Goal: Task Accomplishment & Management: Complete application form

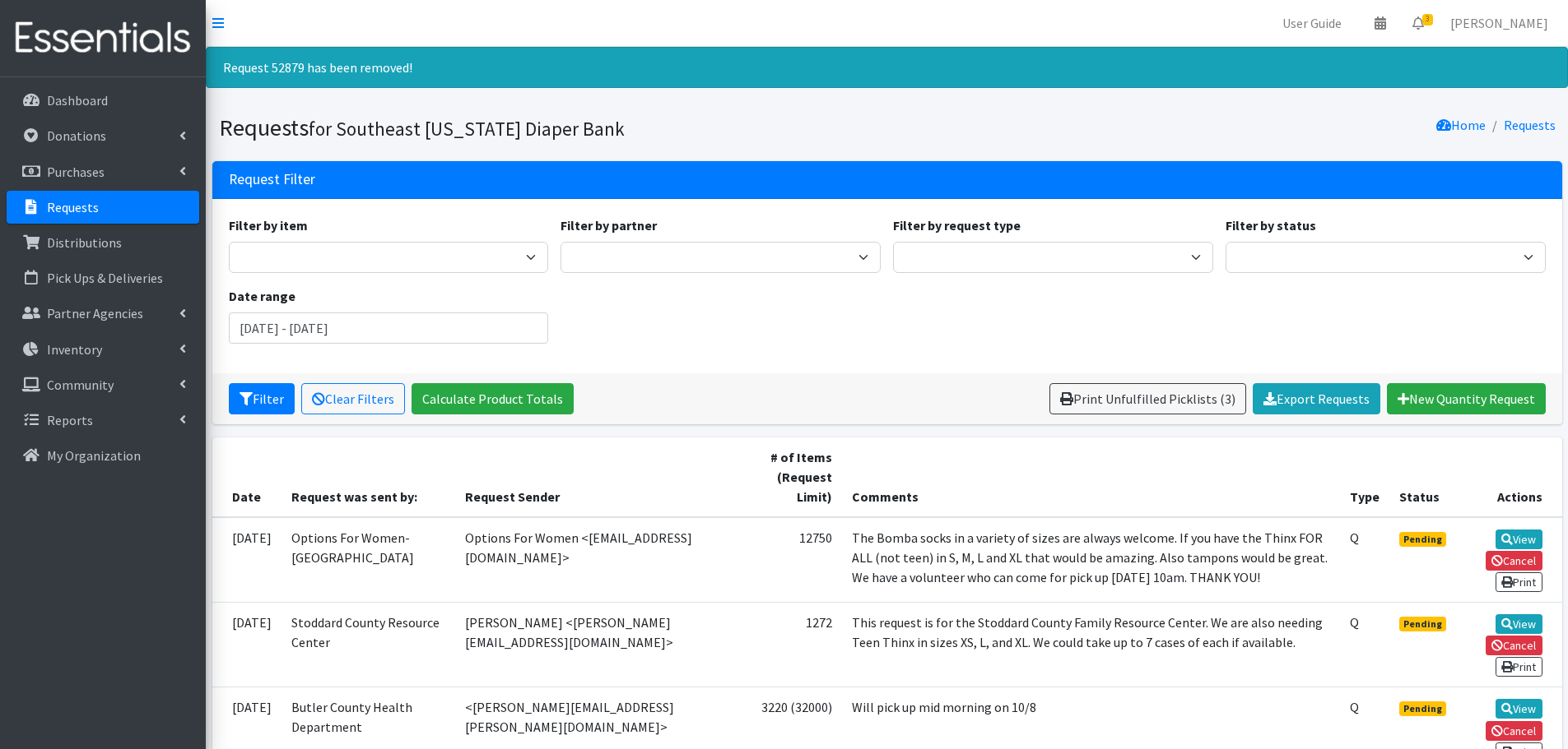
click at [74, 204] on p "Requests" at bounding box center [72, 207] width 52 height 16
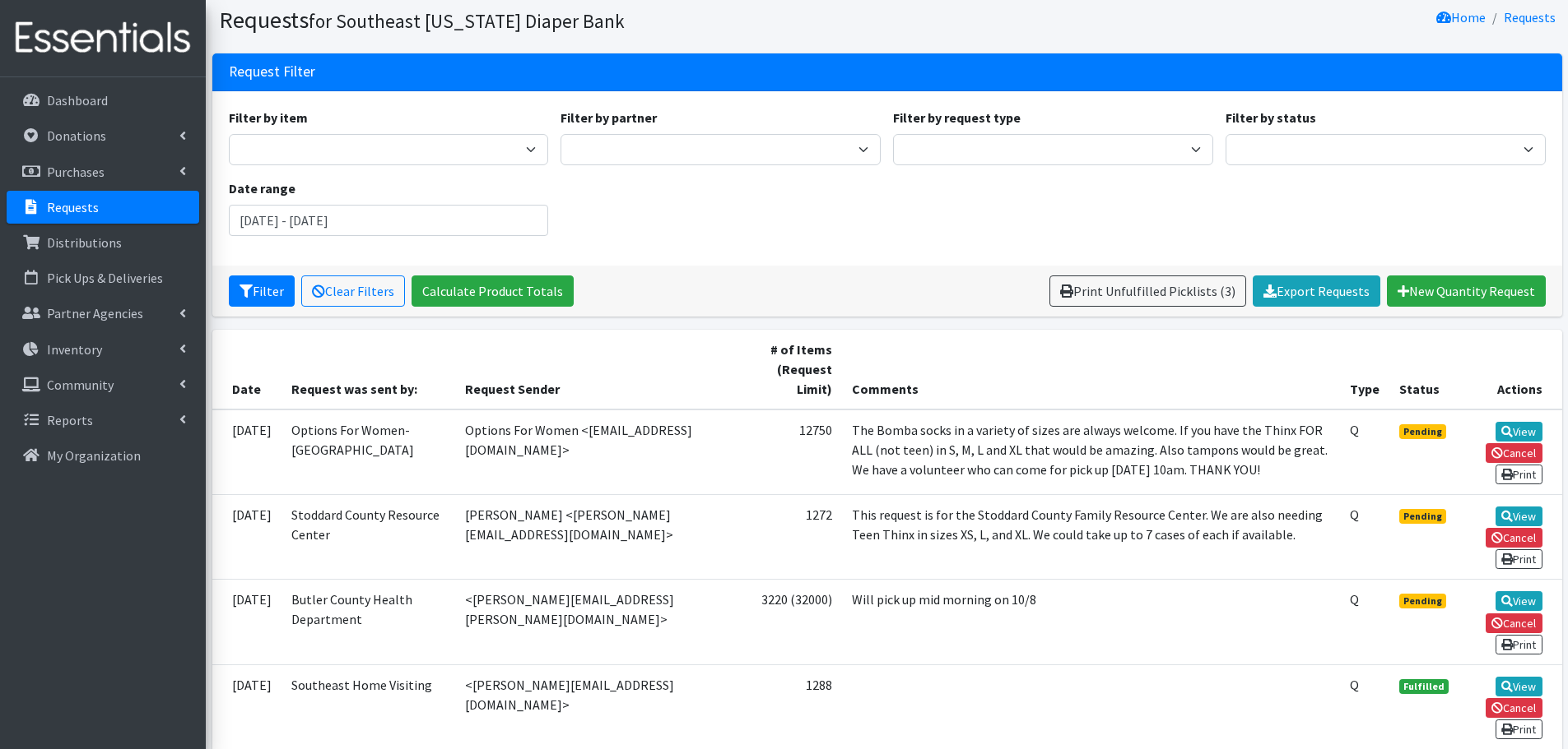
scroll to position [83, 0]
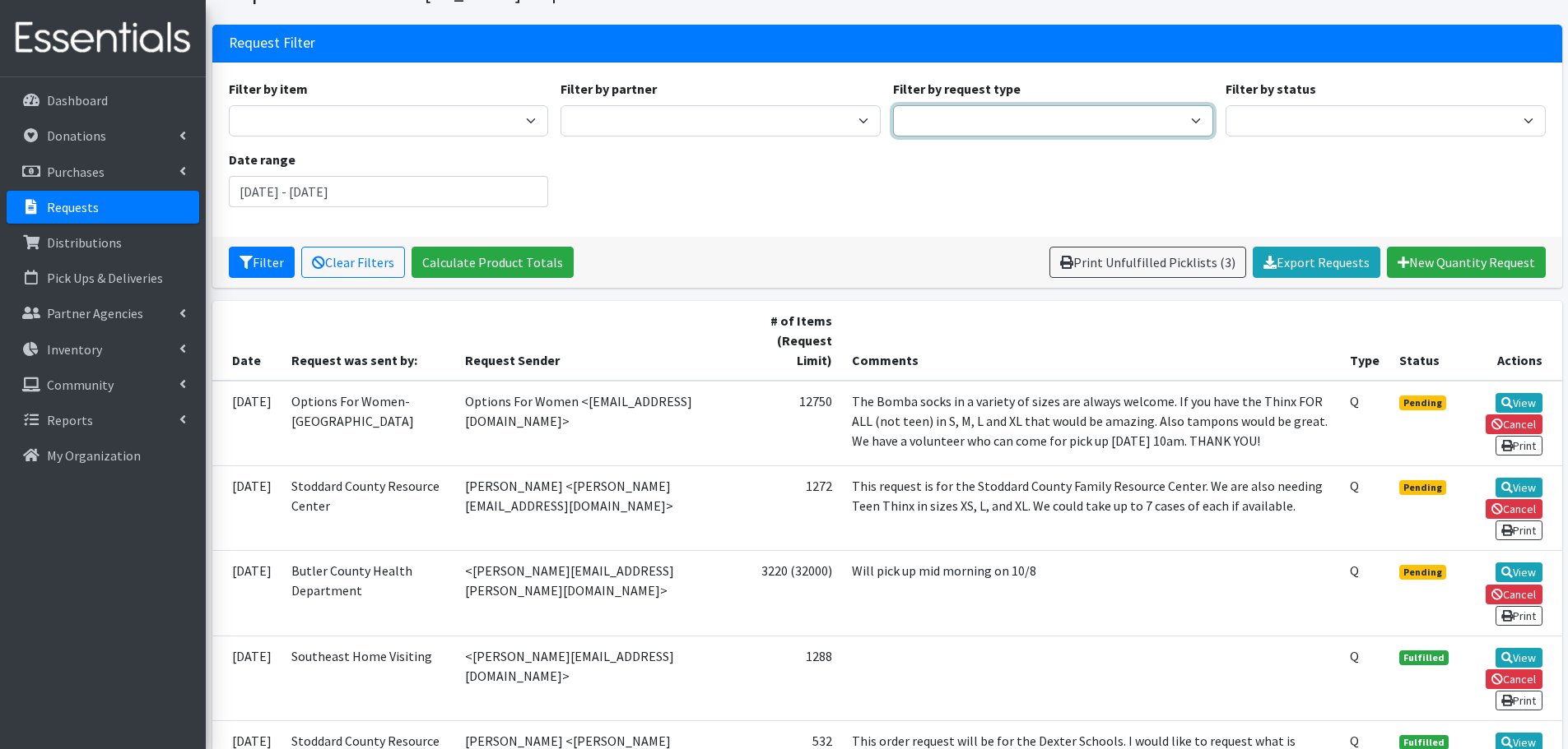
click at [1010, 111] on select "Quantity Individual Child" at bounding box center [1052, 121] width 320 height 31
drag, startPoint x: 741, startPoint y: 216, endPoint x: 698, endPoint y: 145, distance: 83.0
click at [741, 216] on div "Filter by item Adult Briefs Large Adult Briefs (Large/X-Large) Adult Briefs Med…" at bounding box center [887, 149] width 1330 height 141
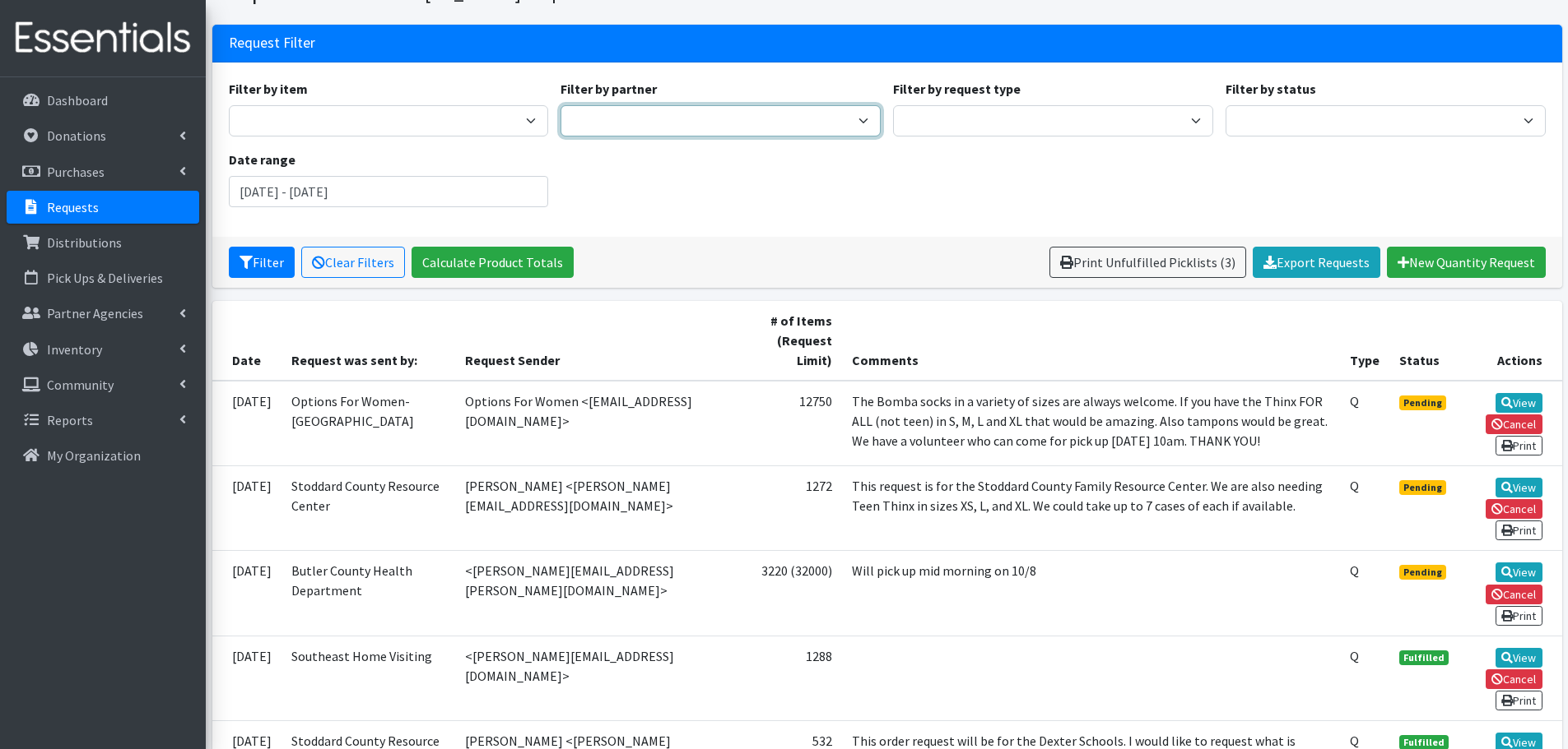
click at [593, 125] on select "ASPIRE WOMEN'S CENTER Bell City Head Start Birthright of Cape & Marble Hill Boo…" at bounding box center [720, 121] width 320 height 31
select select "4929"
click at [560, 105] on select "ASPIRE WOMEN'S CENTER Bell City Head Start Birthright of Cape & Marble Hill Boo…" at bounding box center [720, 121] width 320 height 31
click at [259, 190] on input "August 7, 2025 - November 7, 2025" at bounding box center [388, 191] width 320 height 31
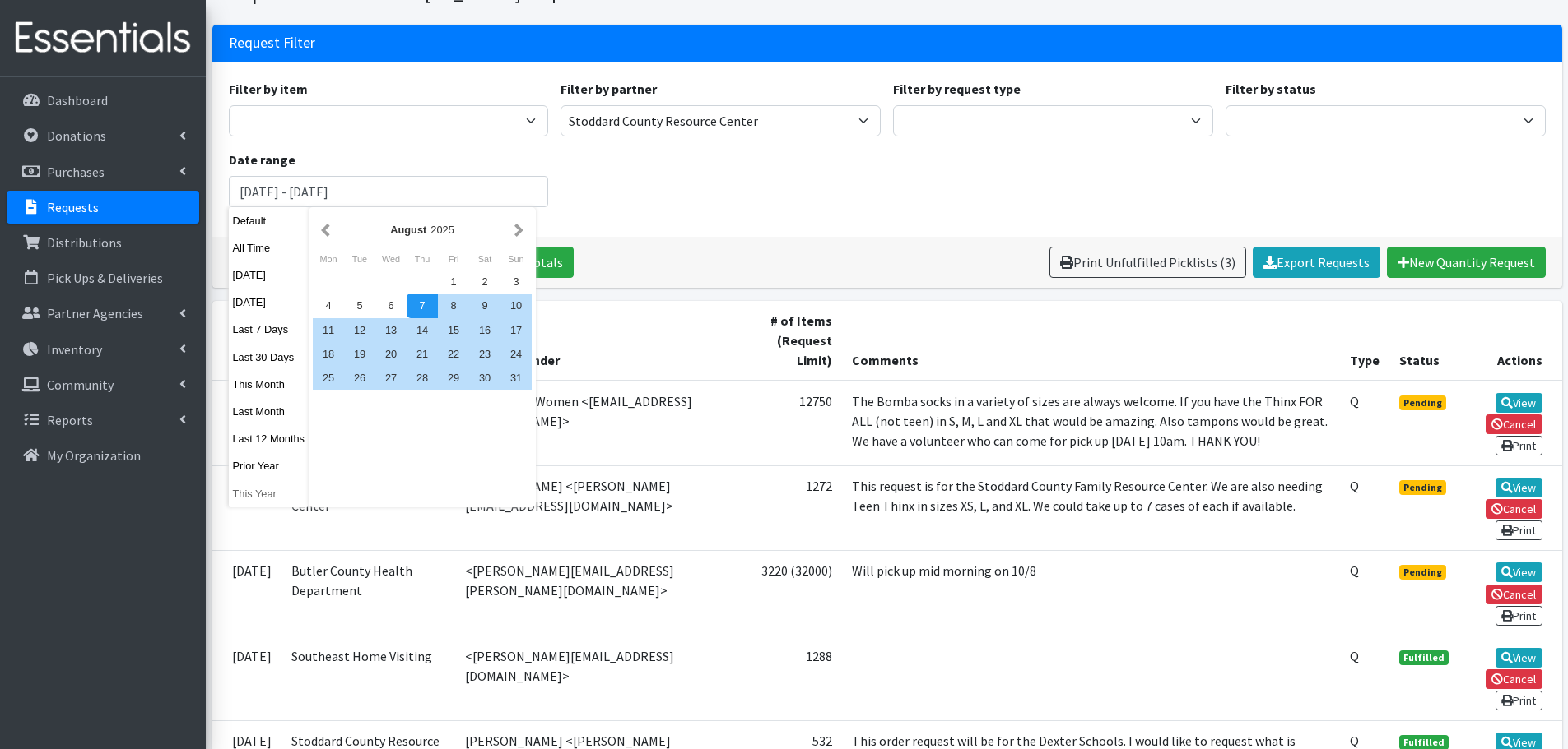
click at [254, 491] on button "This Year" at bounding box center [269, 494] width 81 height 24
type input "January 1, 2025 - December 31, 2025"
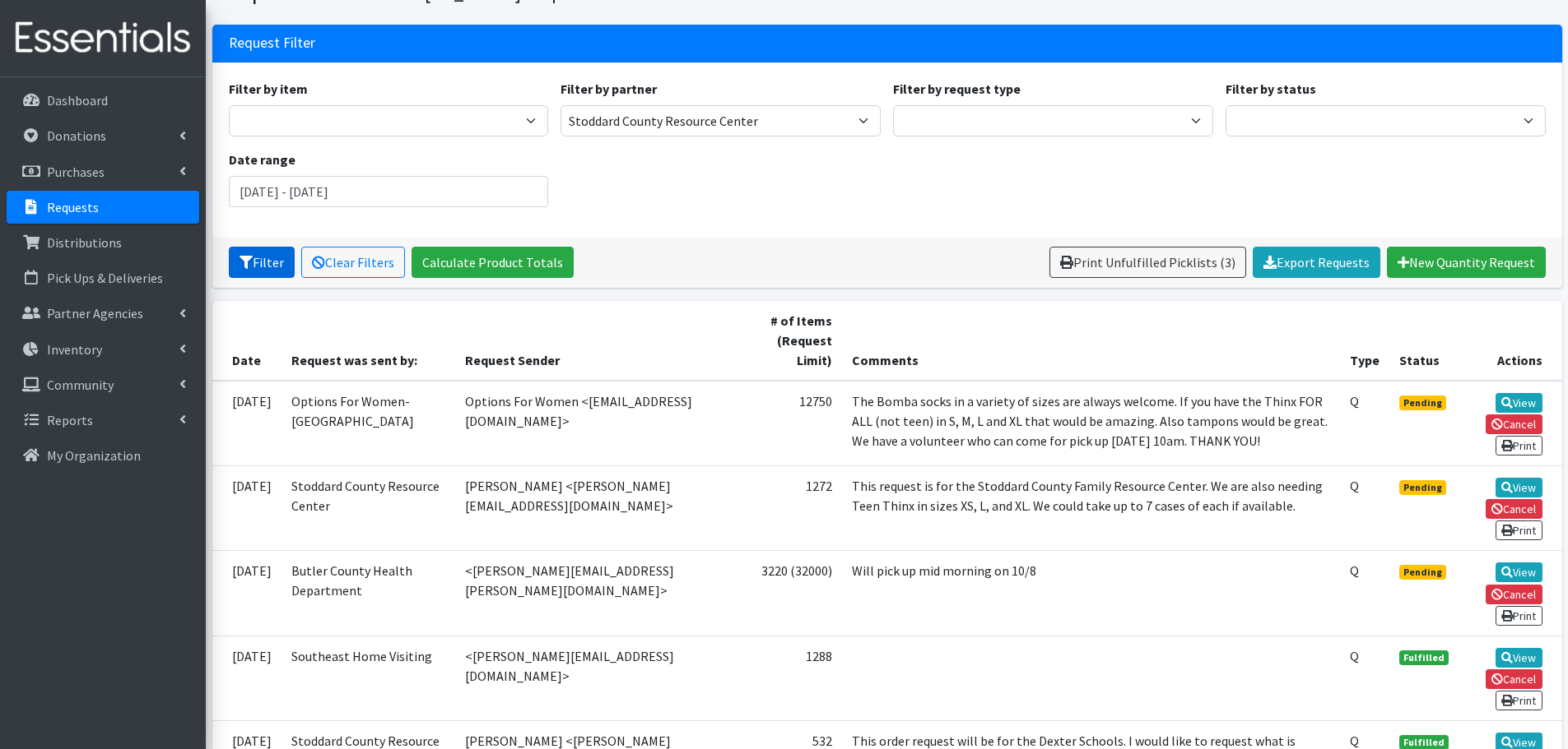
click at [256, 272] on button "Filter" at bounding box center [261, 262] width 66 height 31
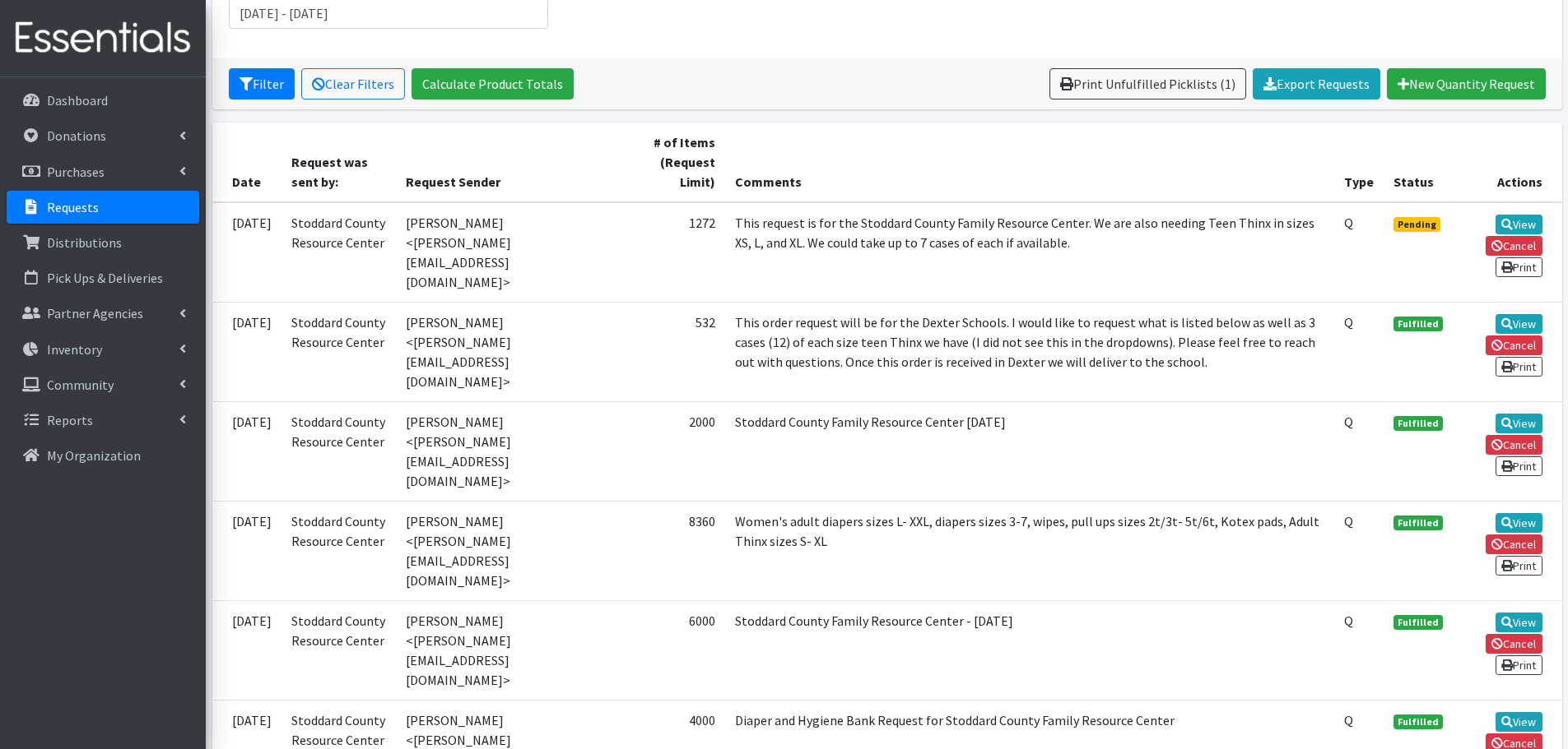
scroll to position [247, 0]
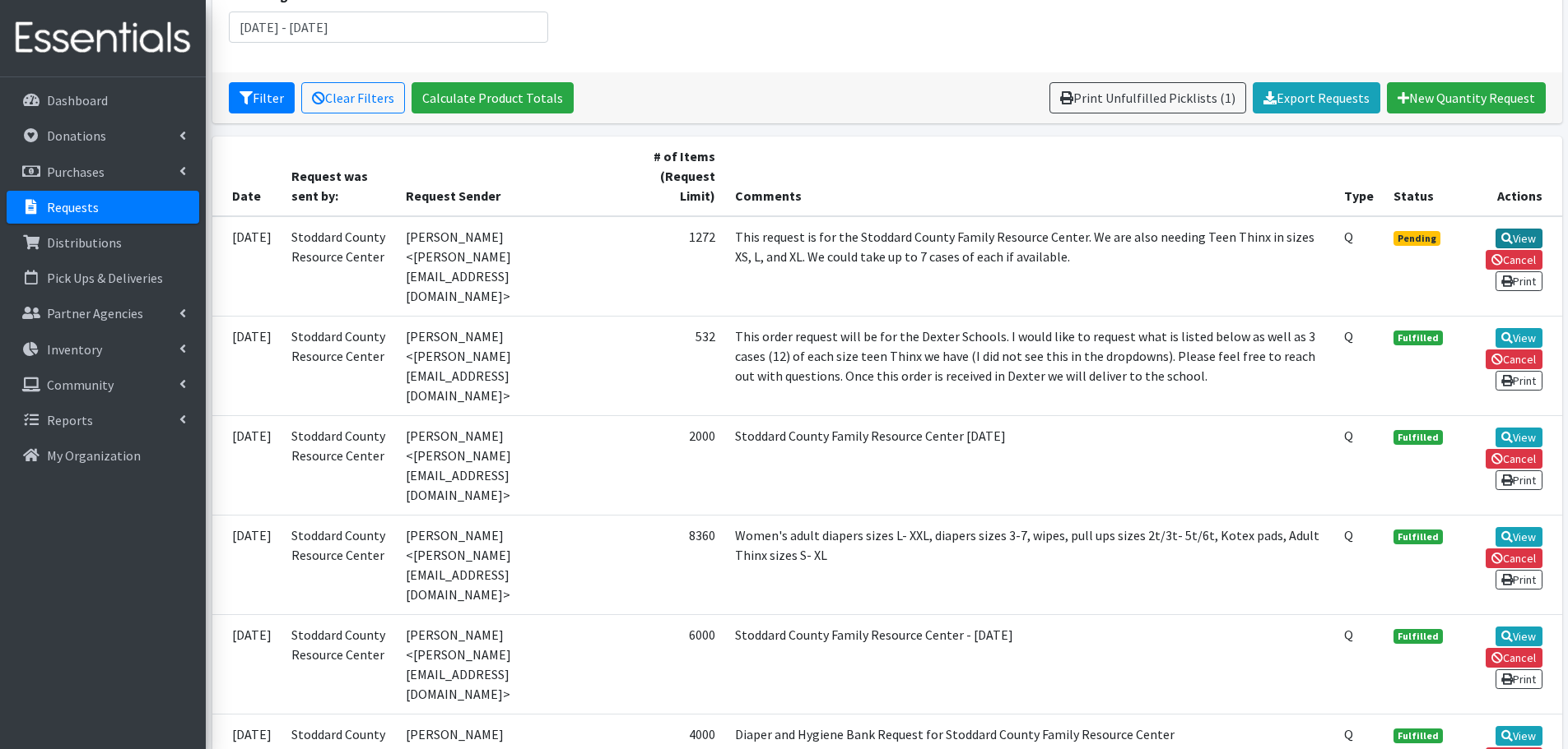
click at [1511, 234] on link "View" at bounding box center [1519, 238] width 47 height 20
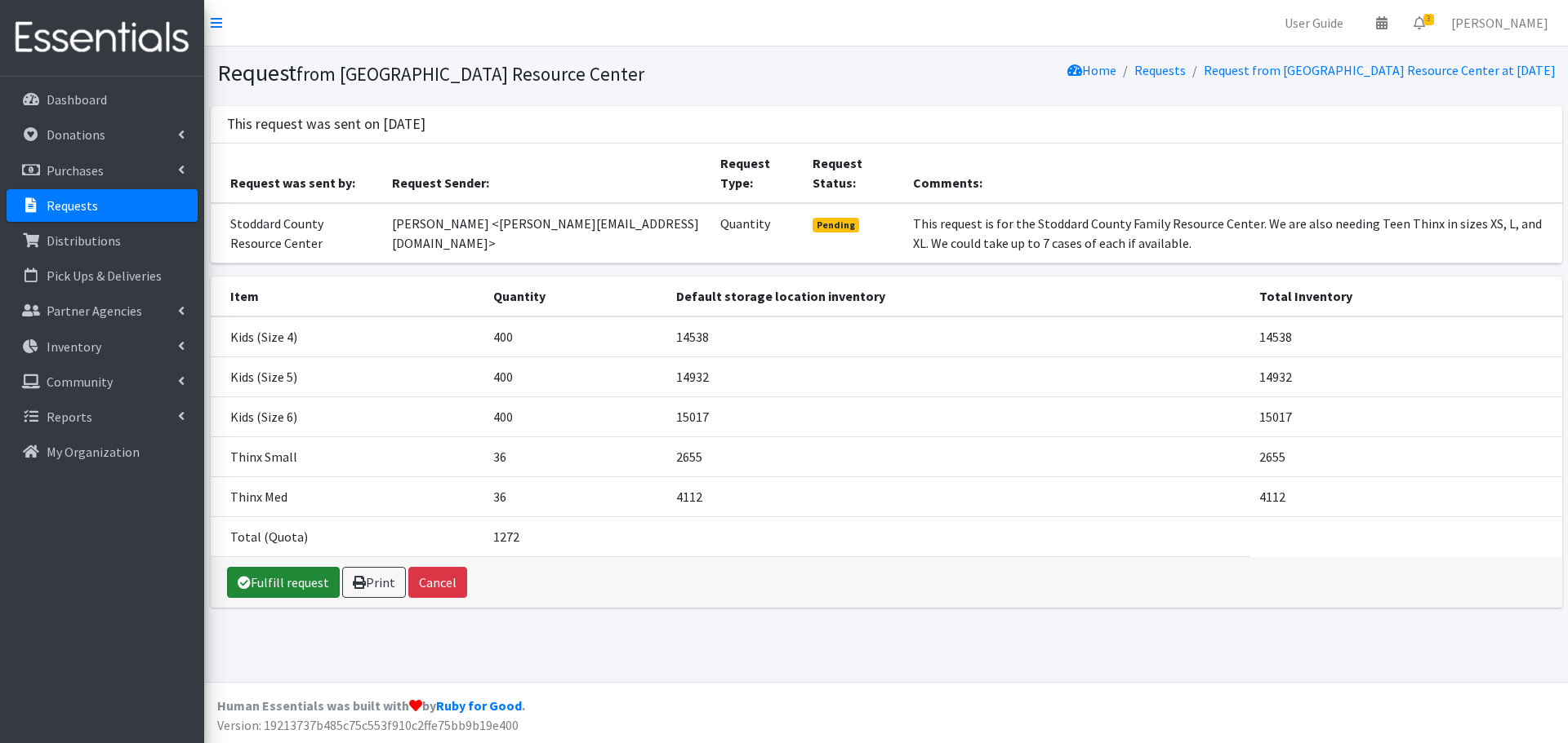
click at [260, 578] on link "Fulfill request" at bounding box center [284, 582] width 113 height 31
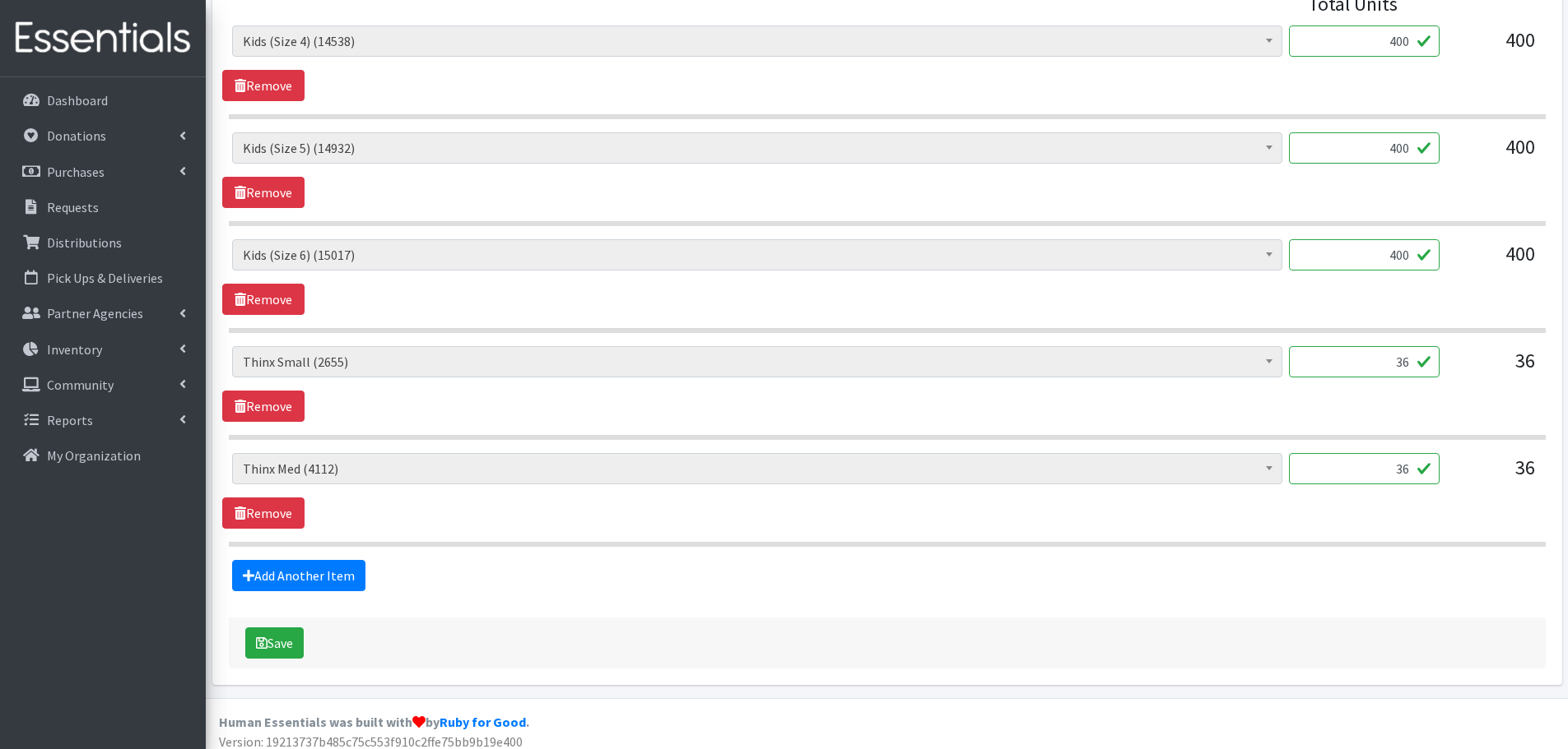
scroll to position [753, 0]
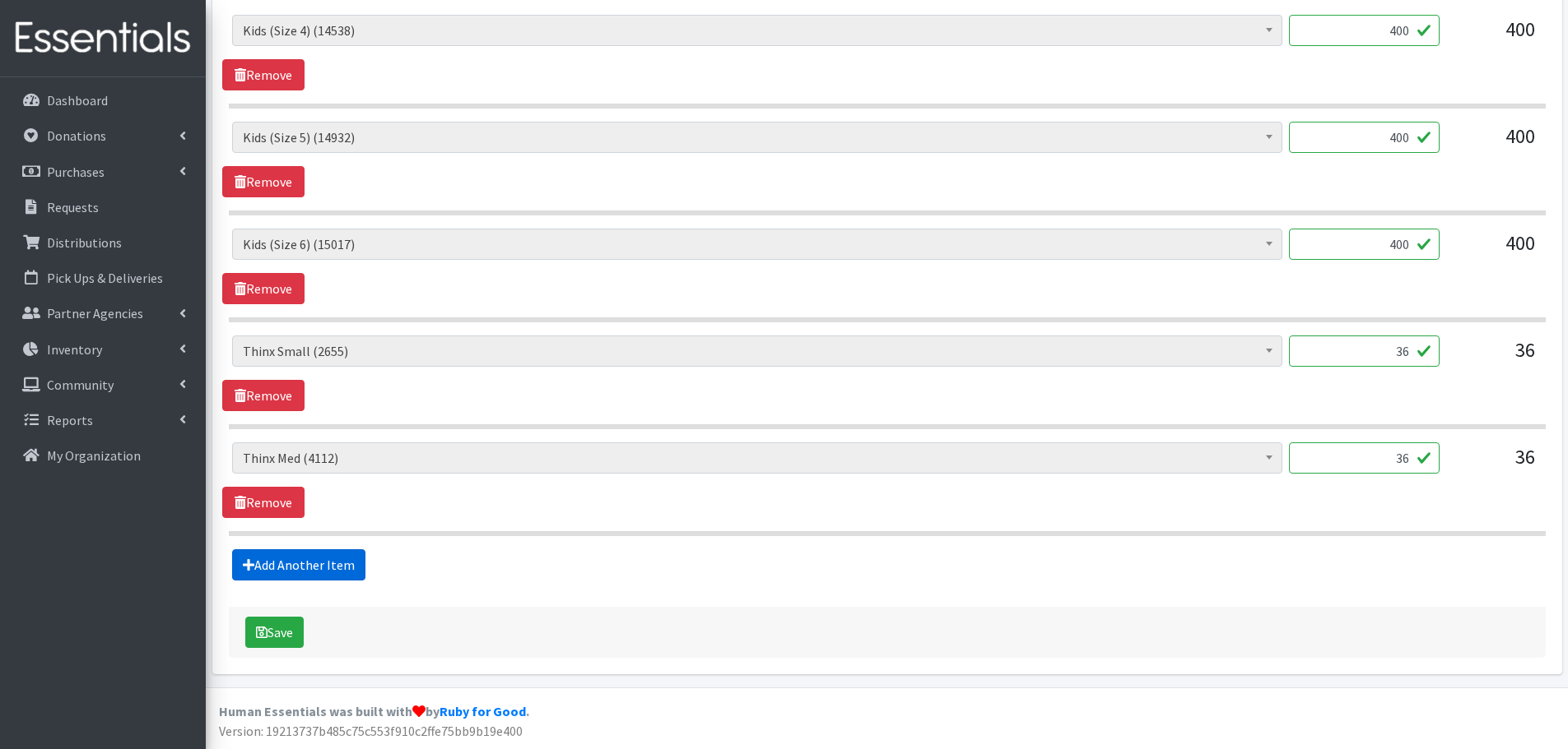
click at [348, 563] on link "Add Another Item" at bounding box center [298, 565] width 133 height 31
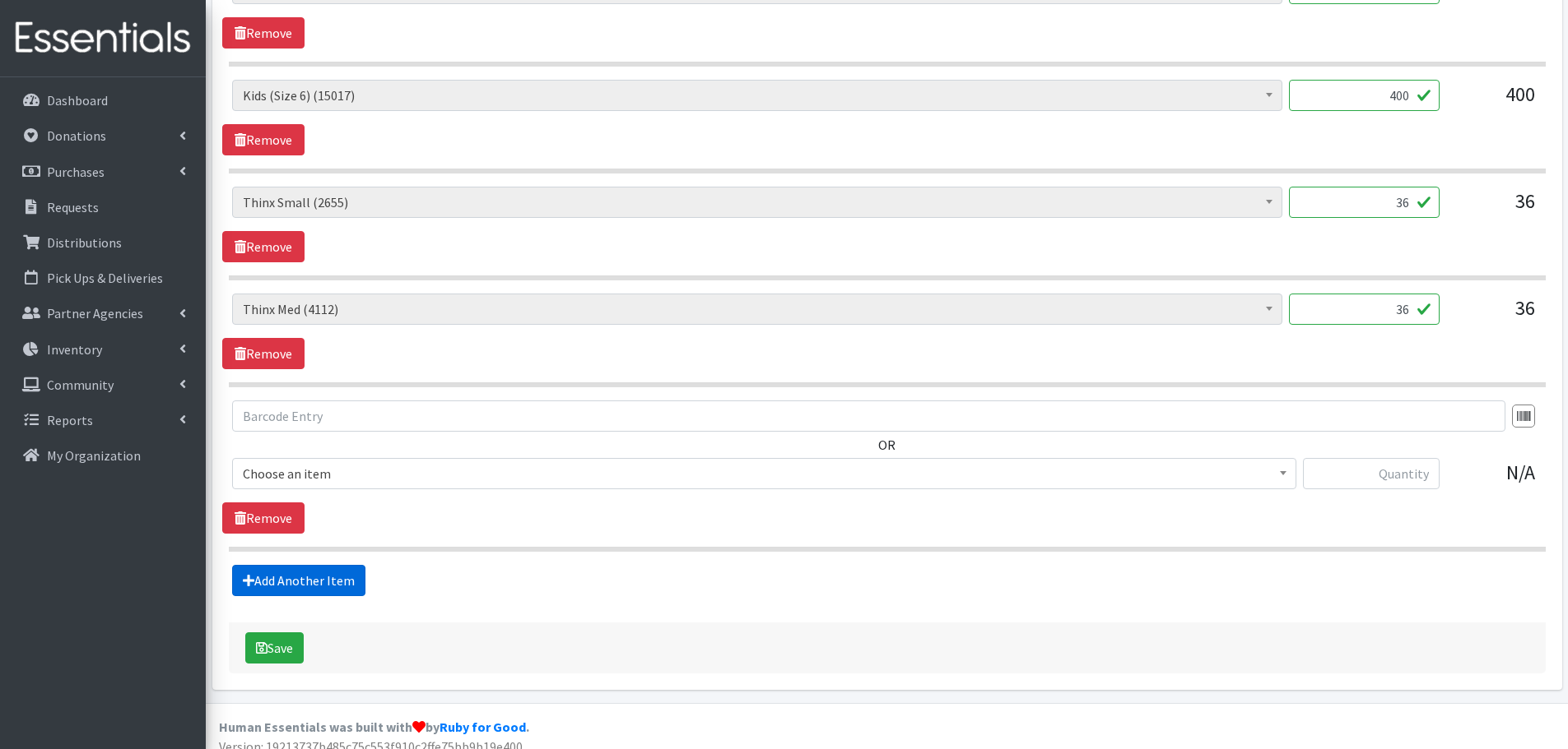
scroll to position [917, 0]
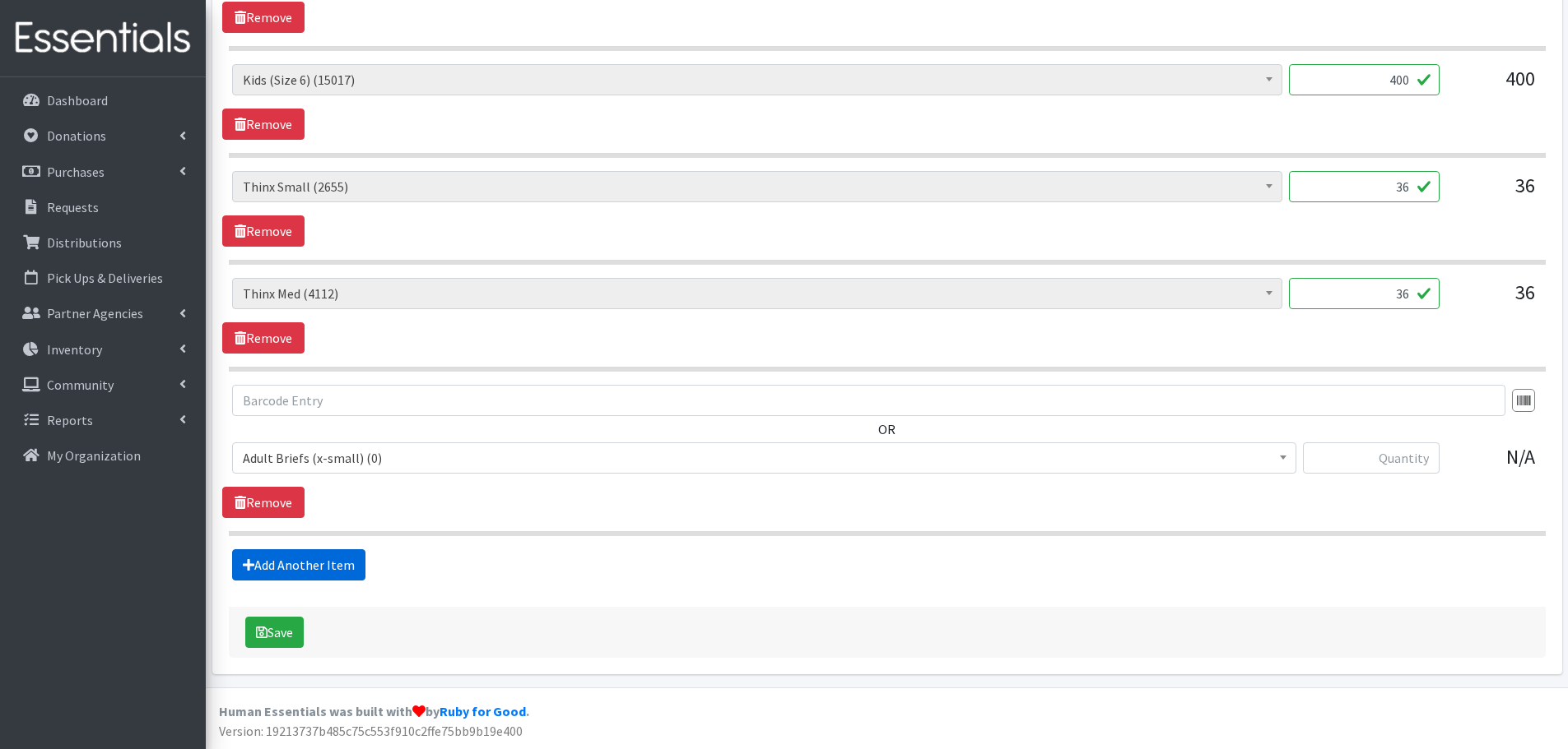
click at [337, 561] on link "Add Another Item" at bounding box center [298, 565] width 133 height 31
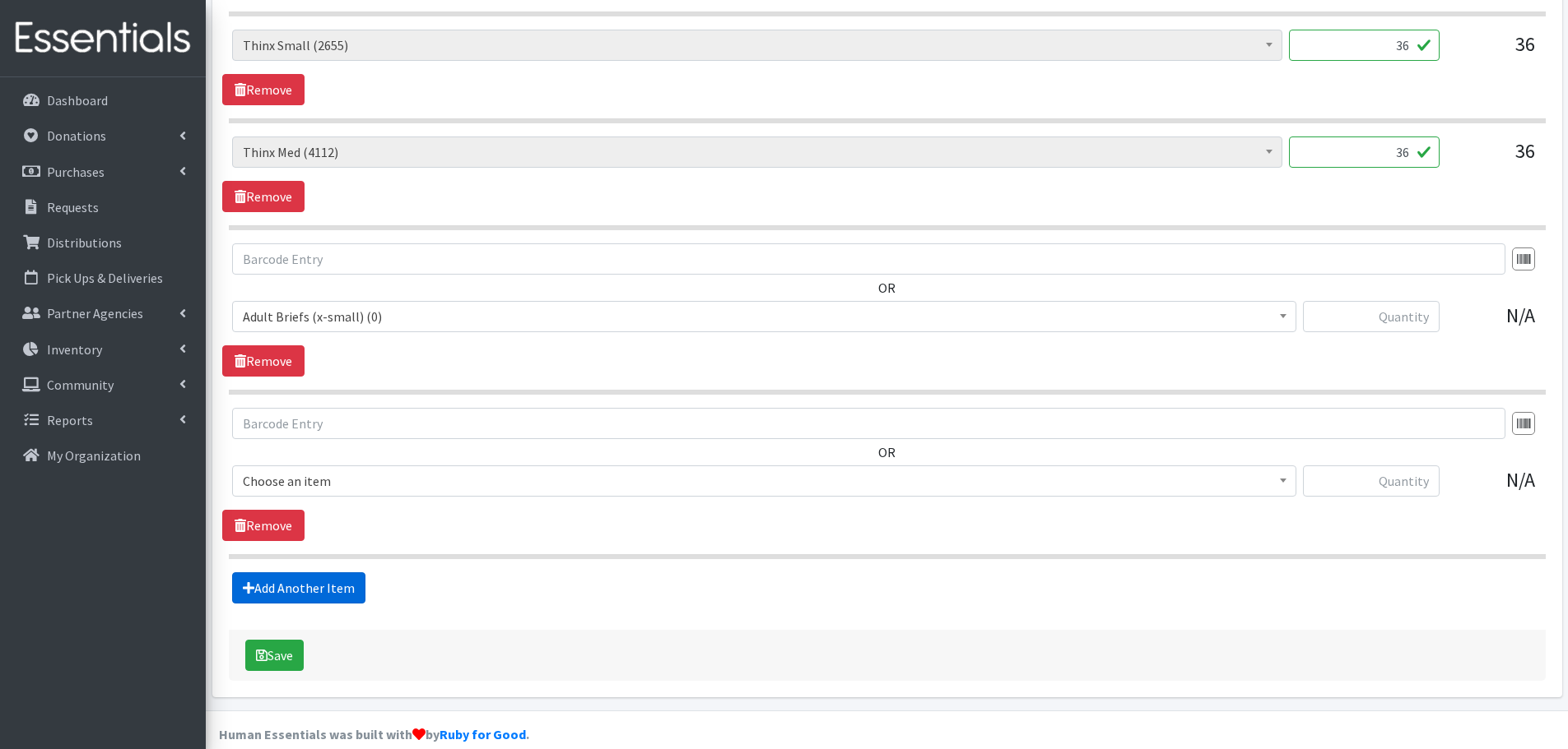
scroll to position [1082, 0]
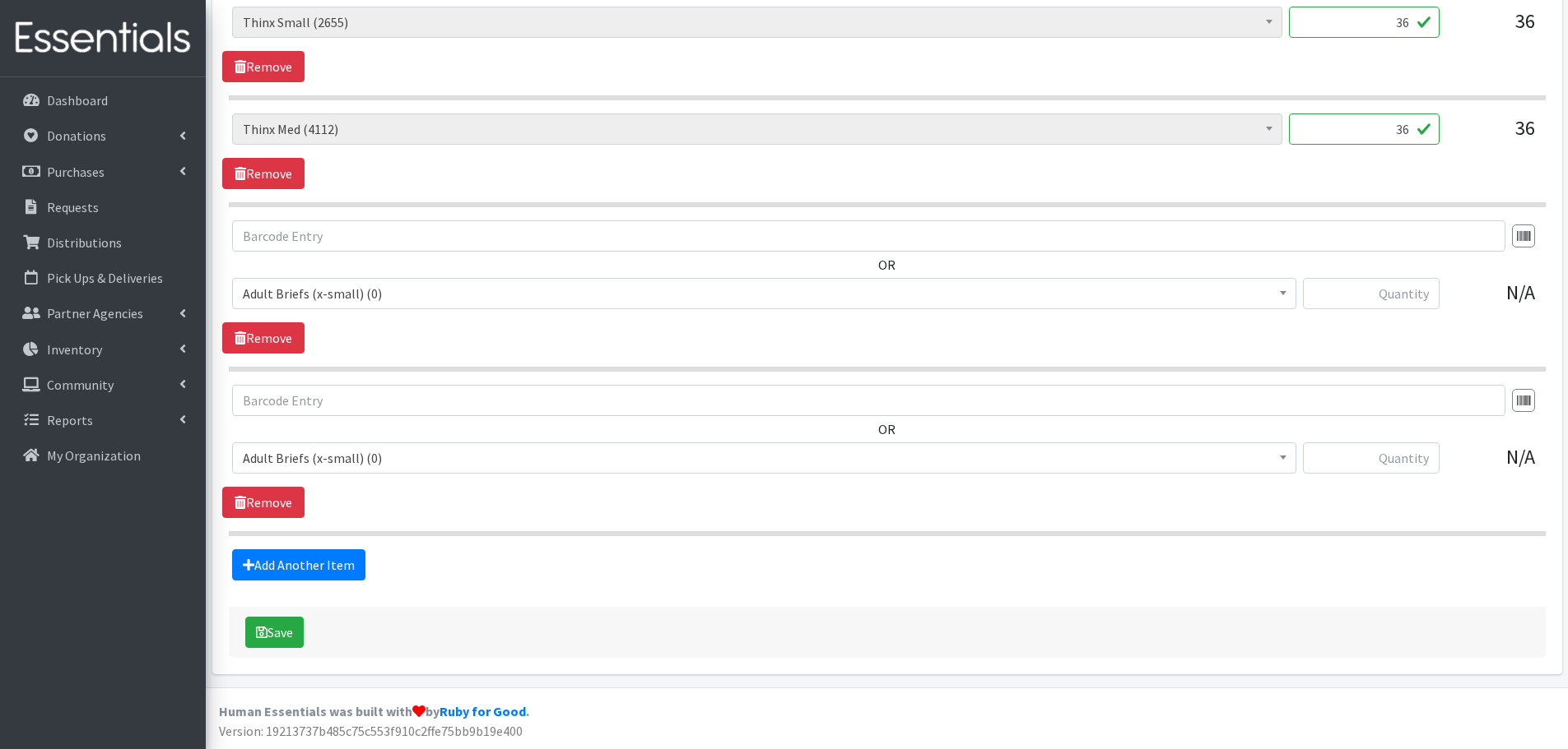
click at [311, 294] on span "Adult Briefs (x-small) (0)" at bounding box center [765, 293] width 1043 height 23
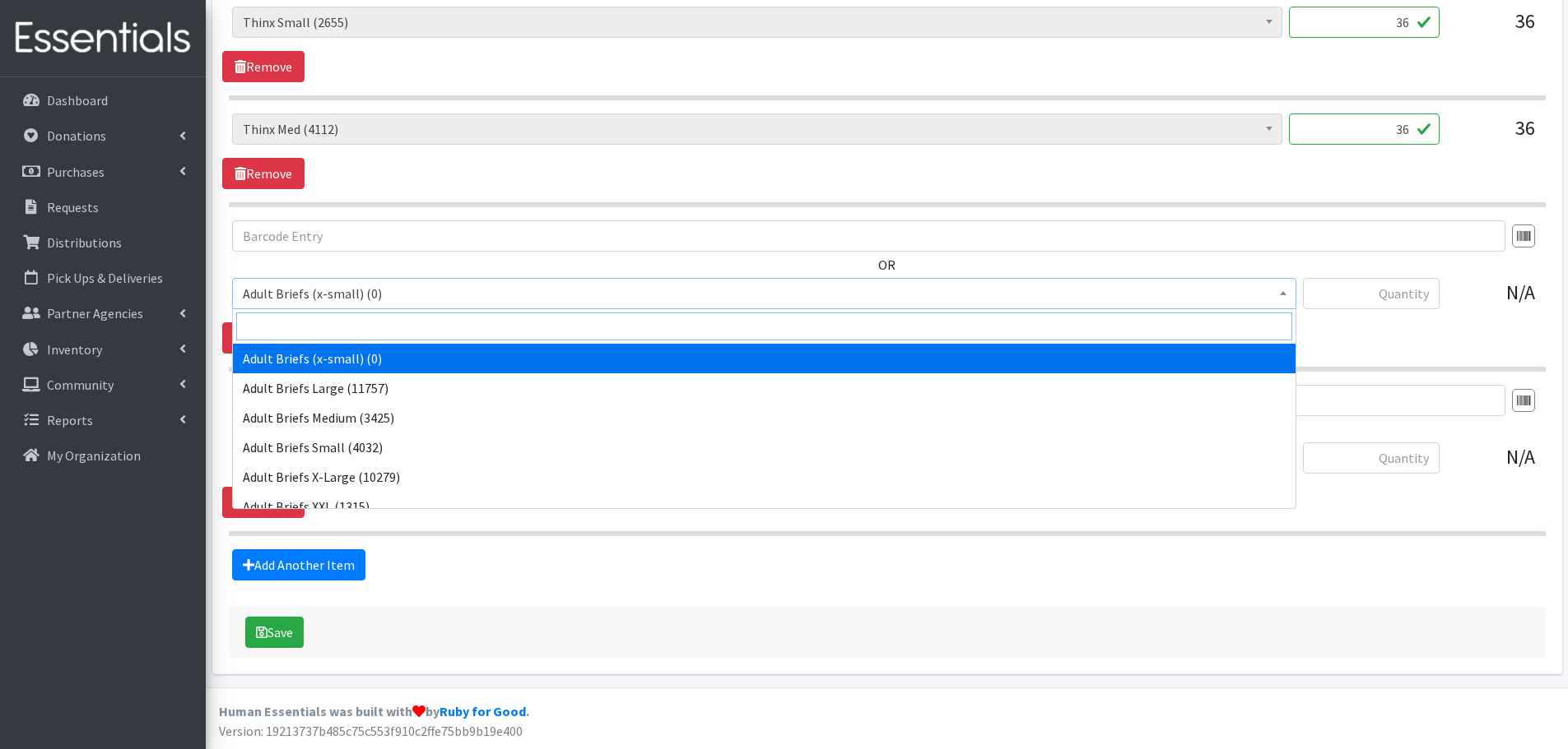
click at [351, 327] on input "search" at bounding box center [765, 326] width 1056 height 28
type input "th"
select select "14418"
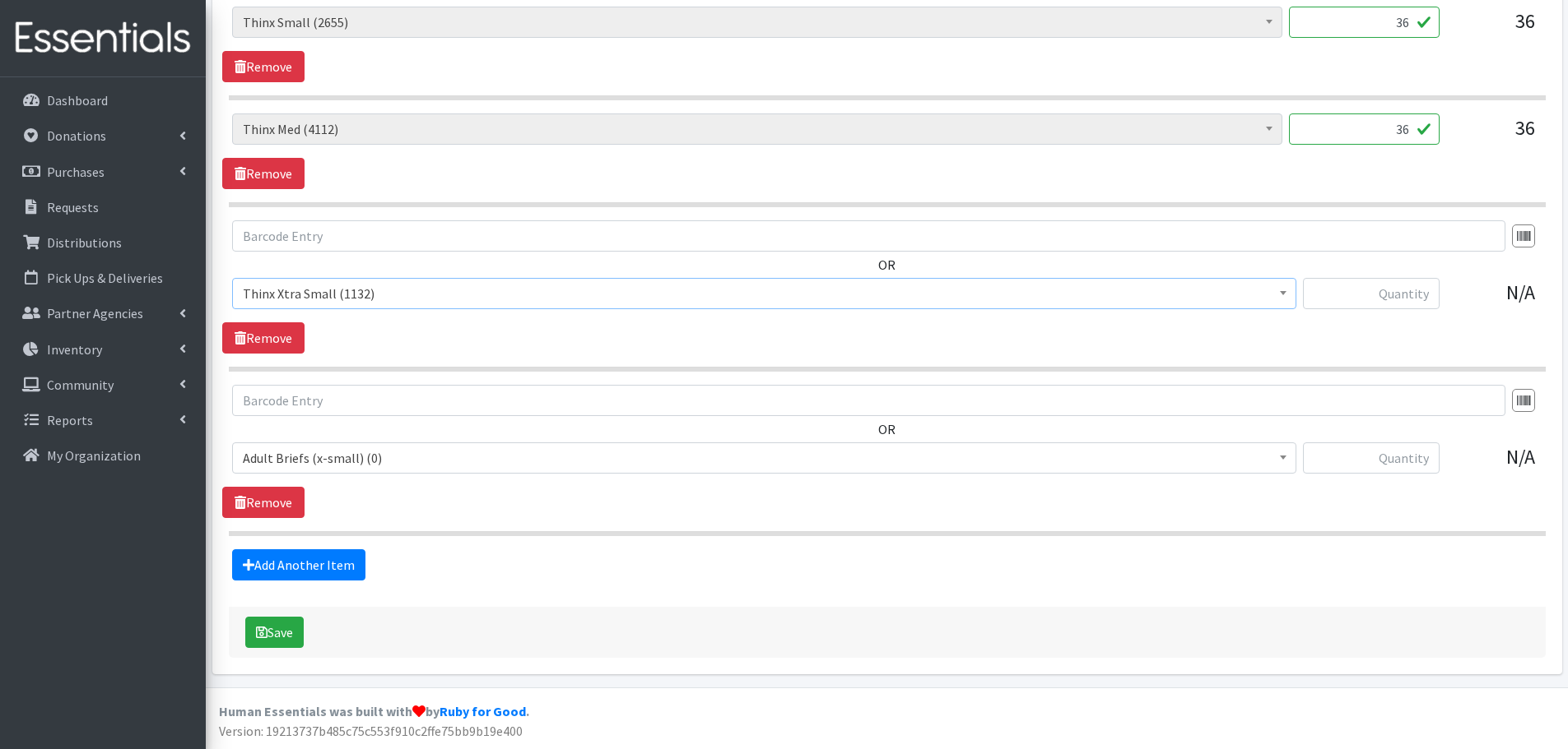
click at [302, 456] on span "Adult Briefs (x-small) (0)" at bounding box center [765, 459] width 1043 height 23
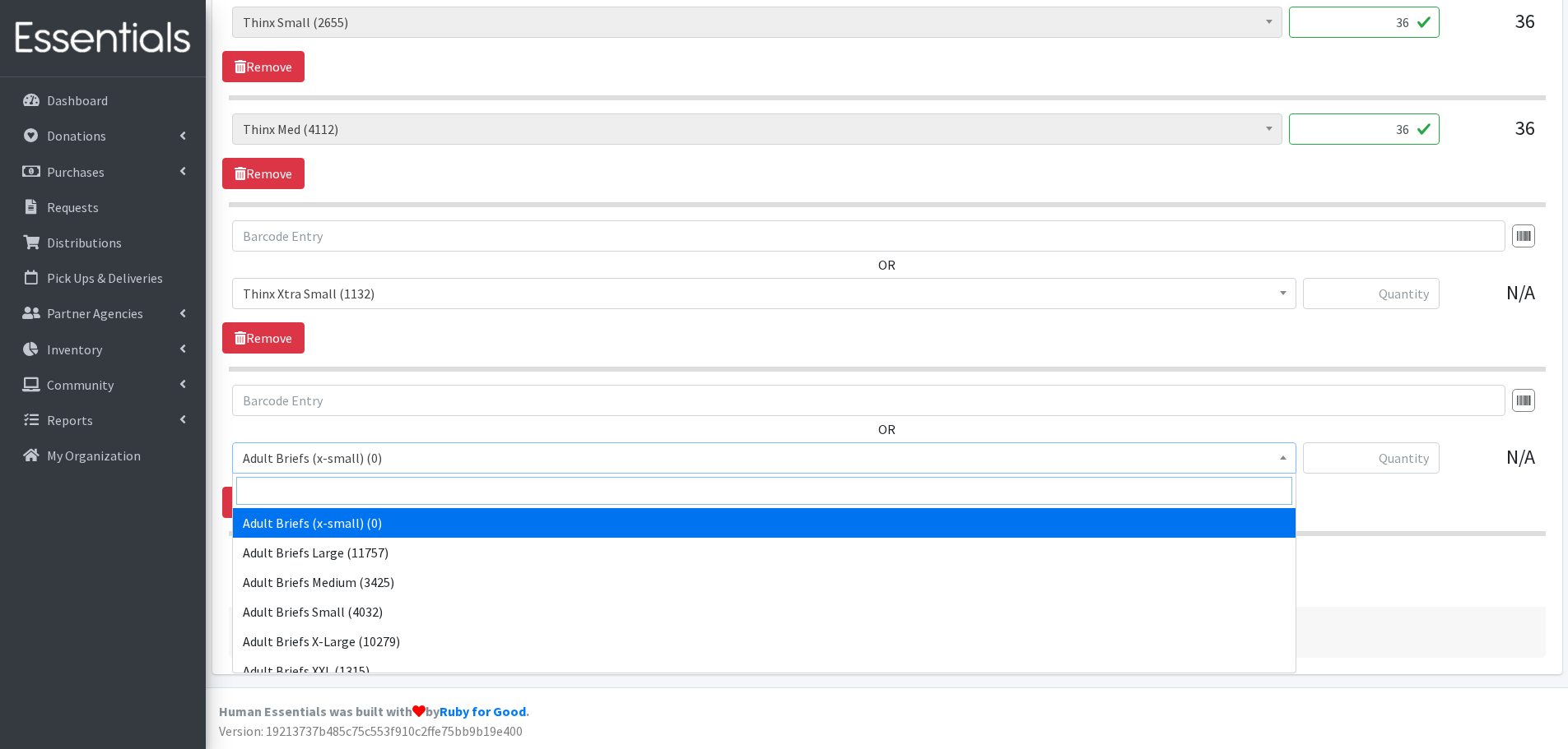
click at [290, 485] on input "search" at bounding box center [765, 491] width 1056 height 28
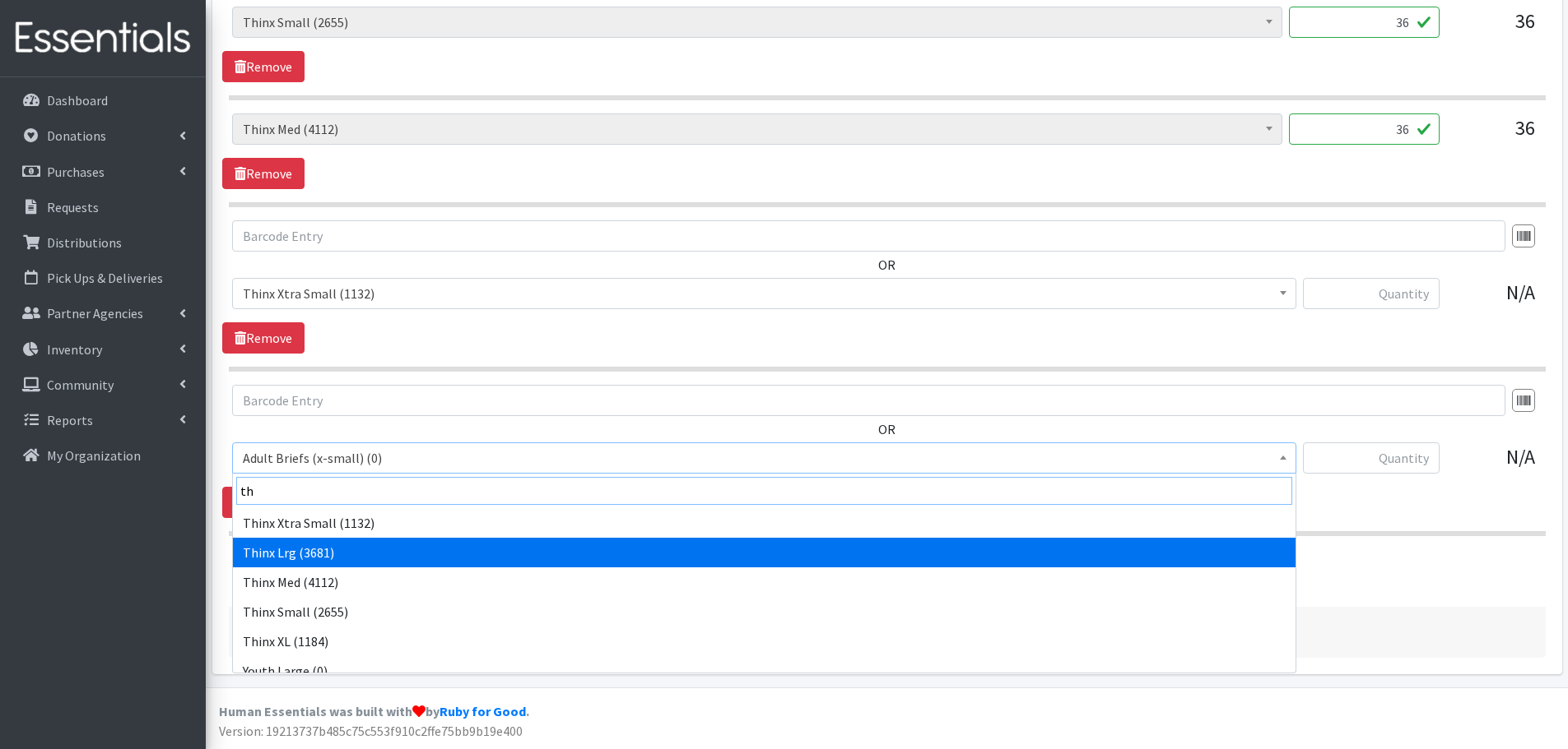
type input "th"
select select "14415"
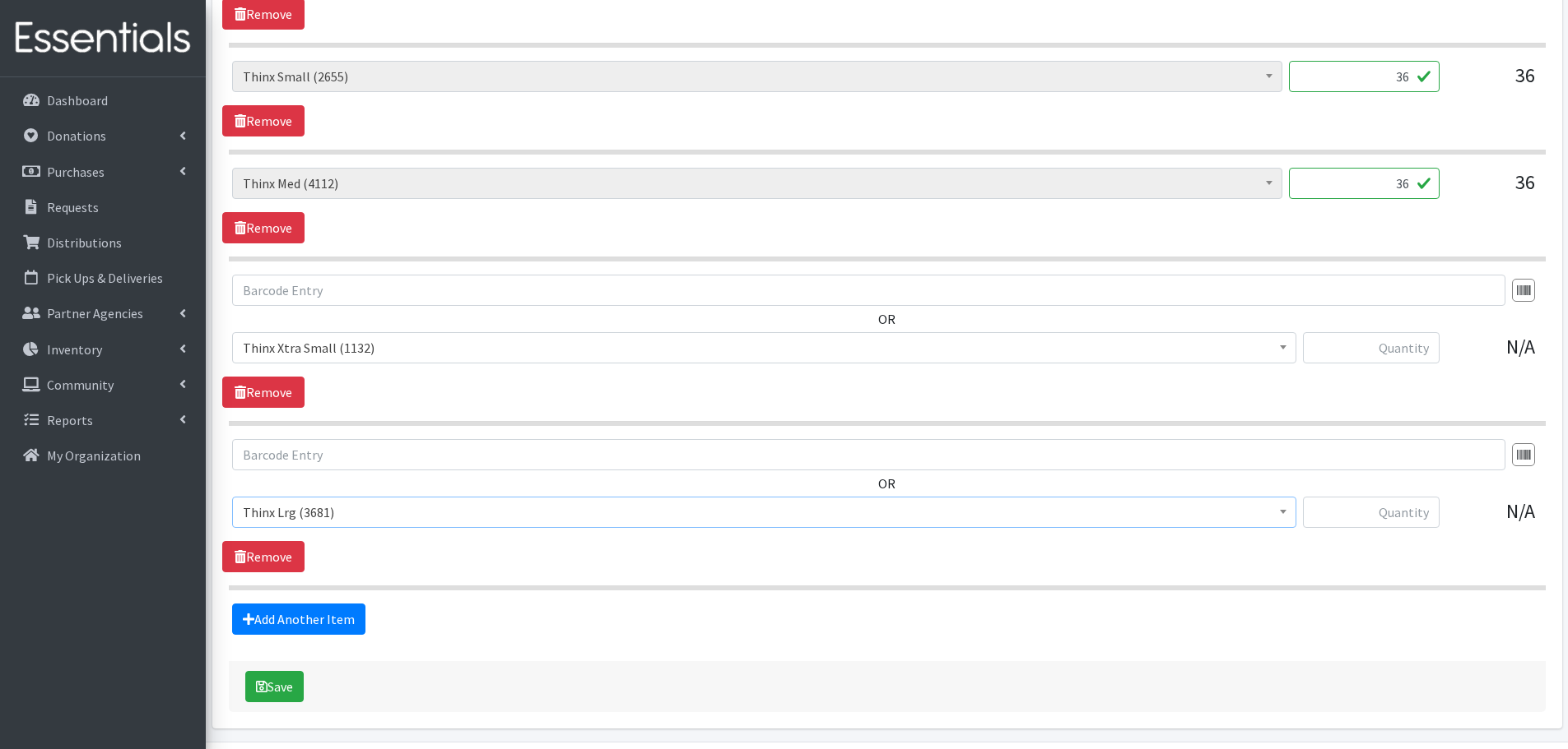
scroll to position [1000, 0]
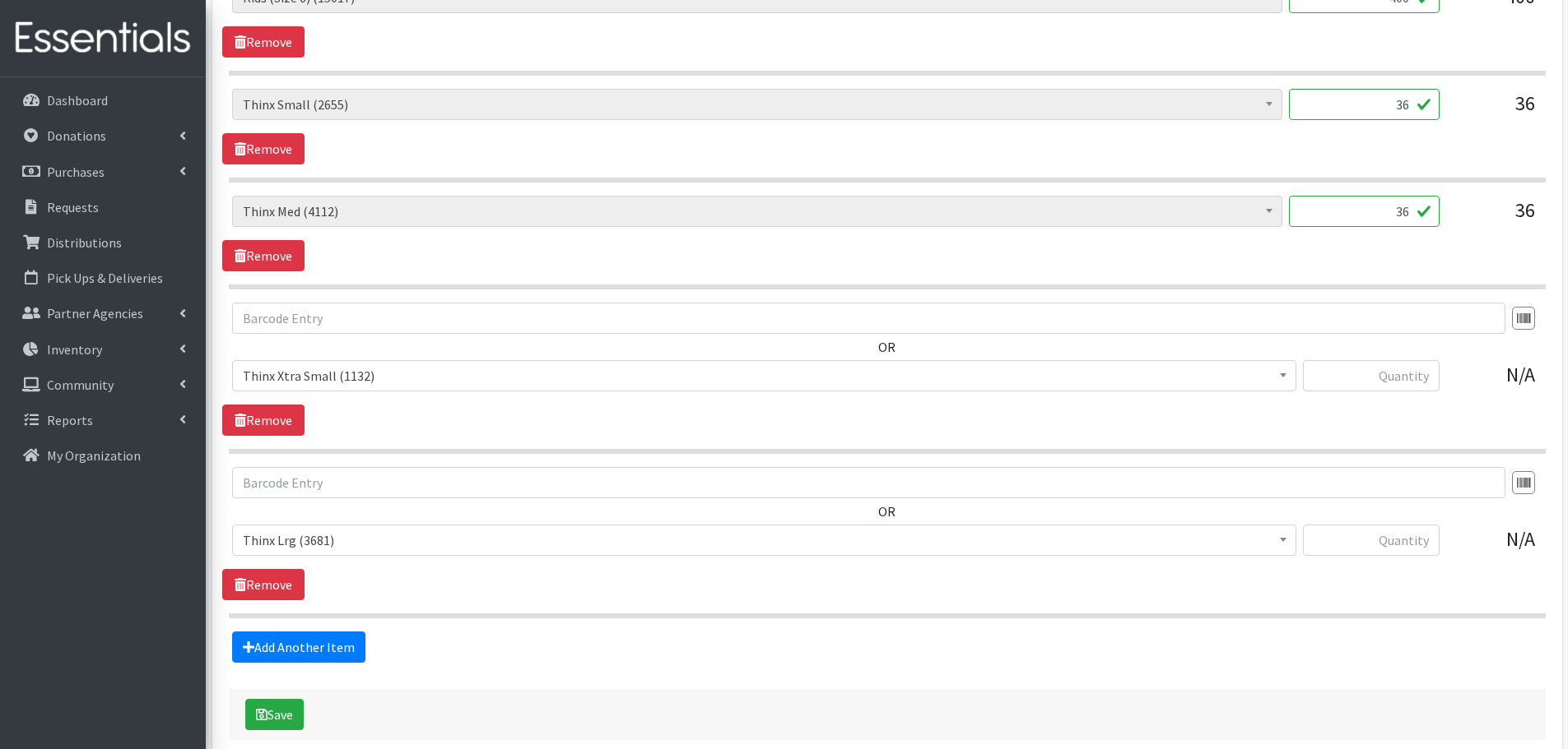
drag, startPoint x: 1383, startPoint y: 102, endPoint x: 1521, endPoint y: 103, distance: 138.0
click at [1521, 103] on div "Adult Briefs (x-small) (0) Adult Briefs Large (11757) Adult Briefs Medium (3425…" at bounding box center [886, 111] width 1310 height 45
type input "40"
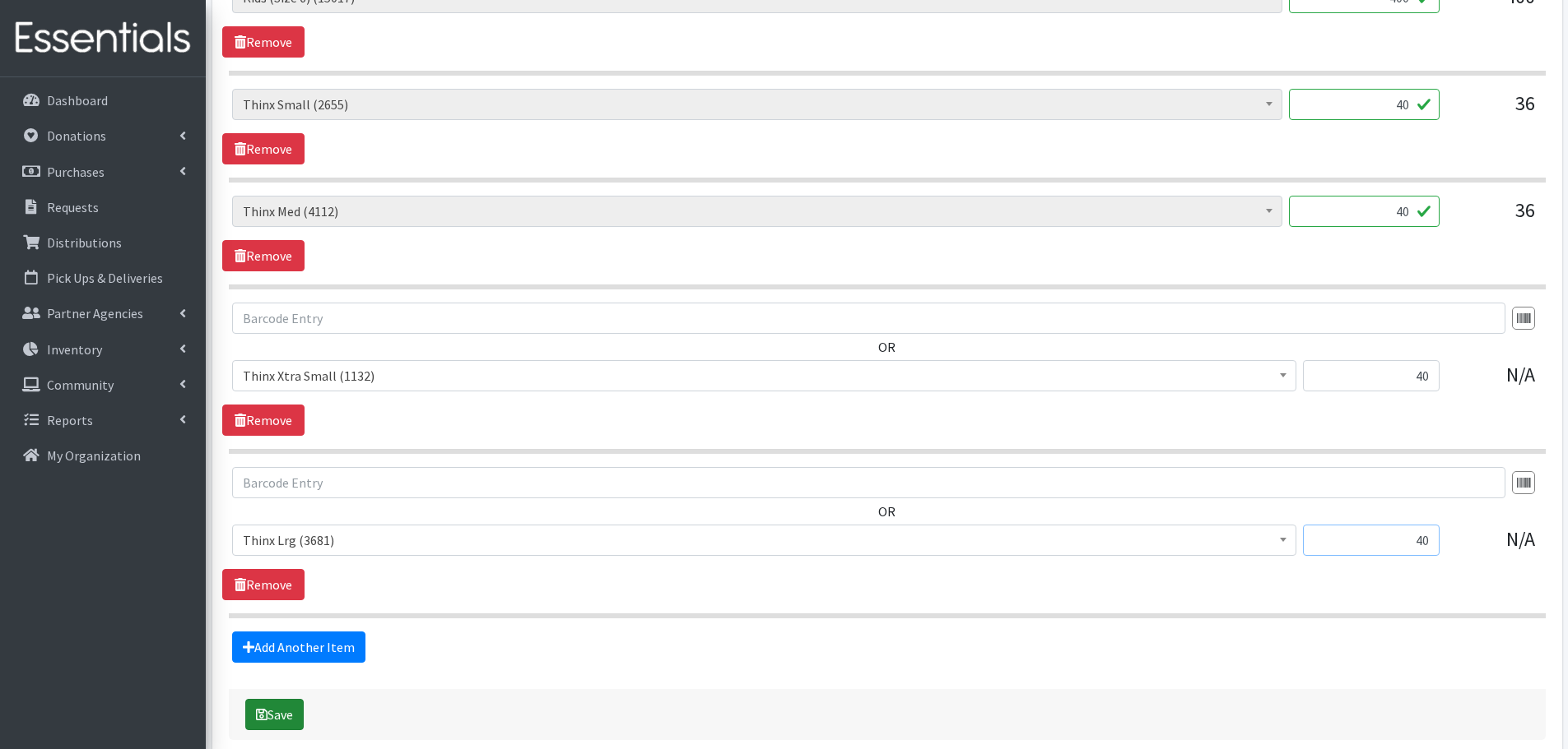
type input "40"
click at [271, 719] on button "Save" at bounding box center [274, 715] width 59 height 31
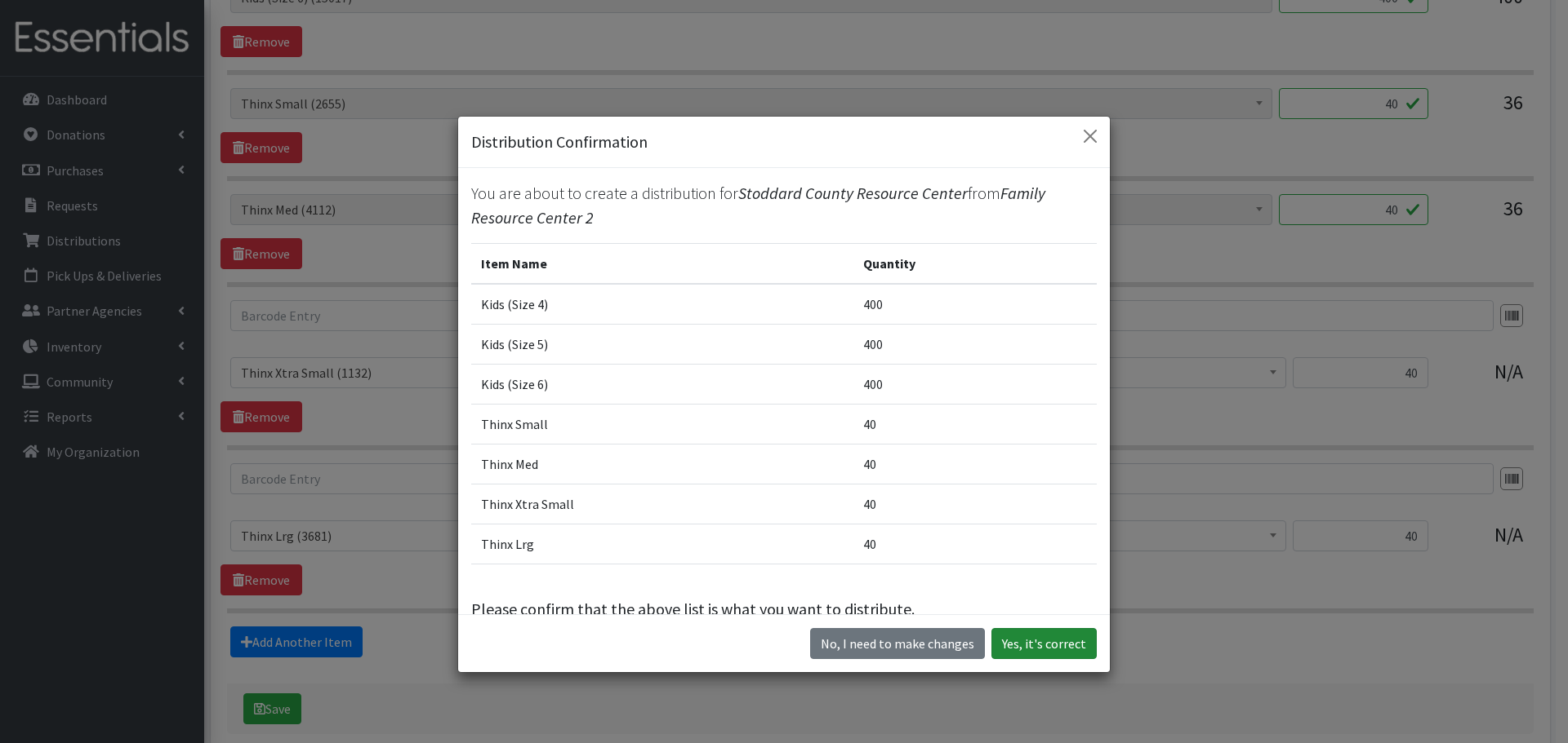
click at [1045, 651] on button "Yes, it's correct" at bounding box center [1044, 643] width 106 height 31
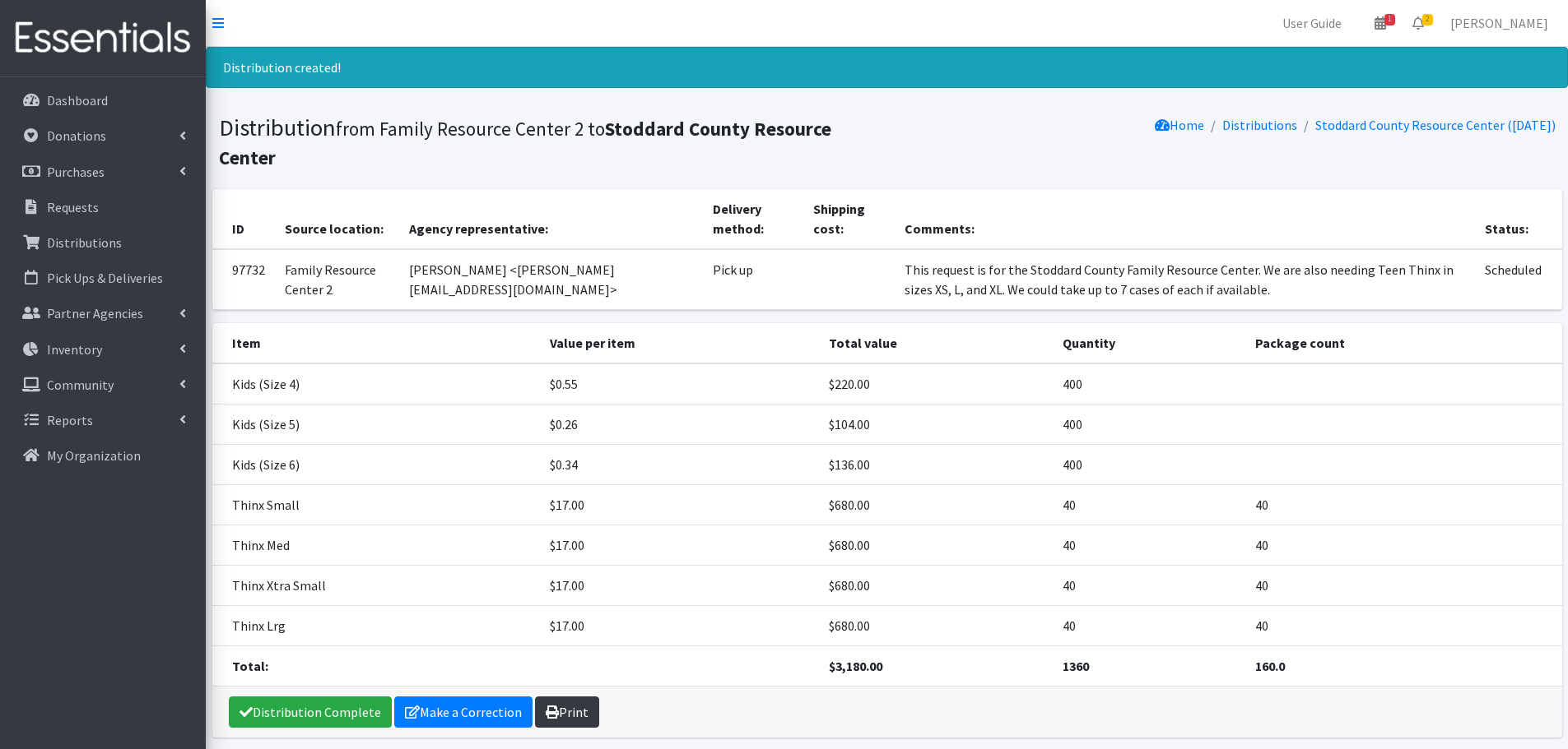
click at [562, 697] on div "Distribution Complete Make a Correction Print" at bounding box center [887, 713] width 1350 height 51
click at [563, 701] on link "Print" at bounding box center [567, 712] width 65 height 31
click at [75, 212] on p "Requests" at bounding box center [72, 207] width 52 height 16
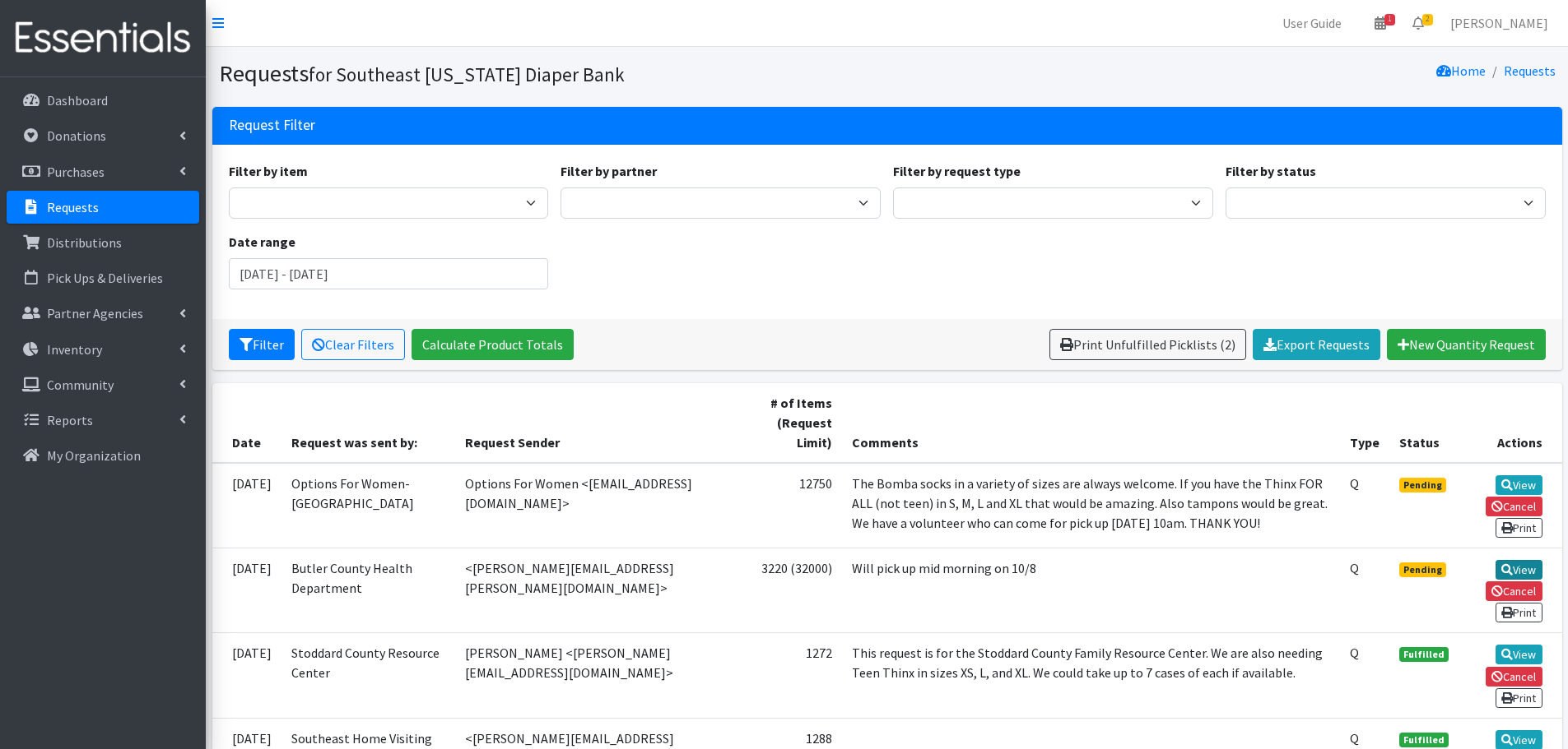
click at [1512, 562] on link "View" at bounding box center [1519, 570] width 47 height 20
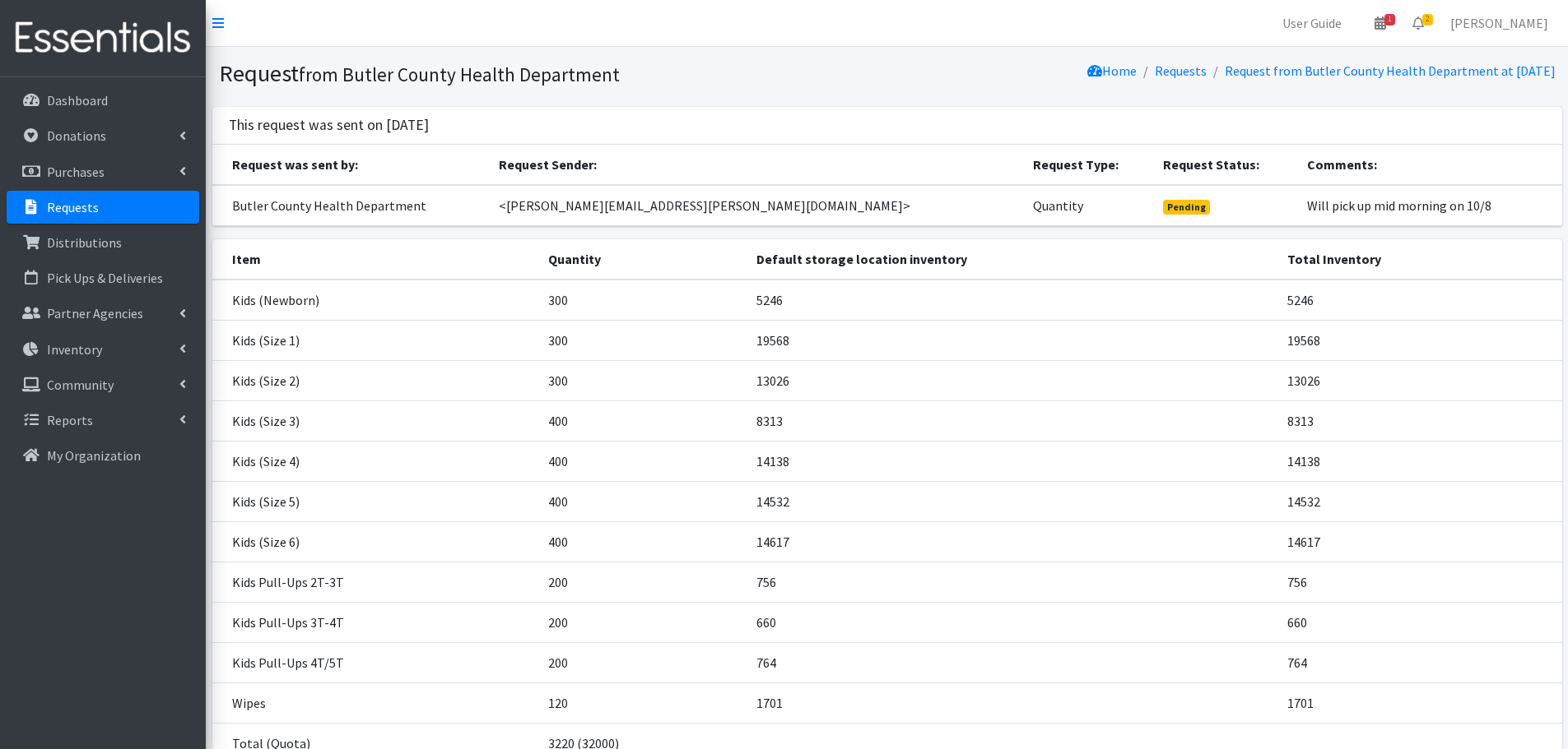
scroll to position [140, 0]
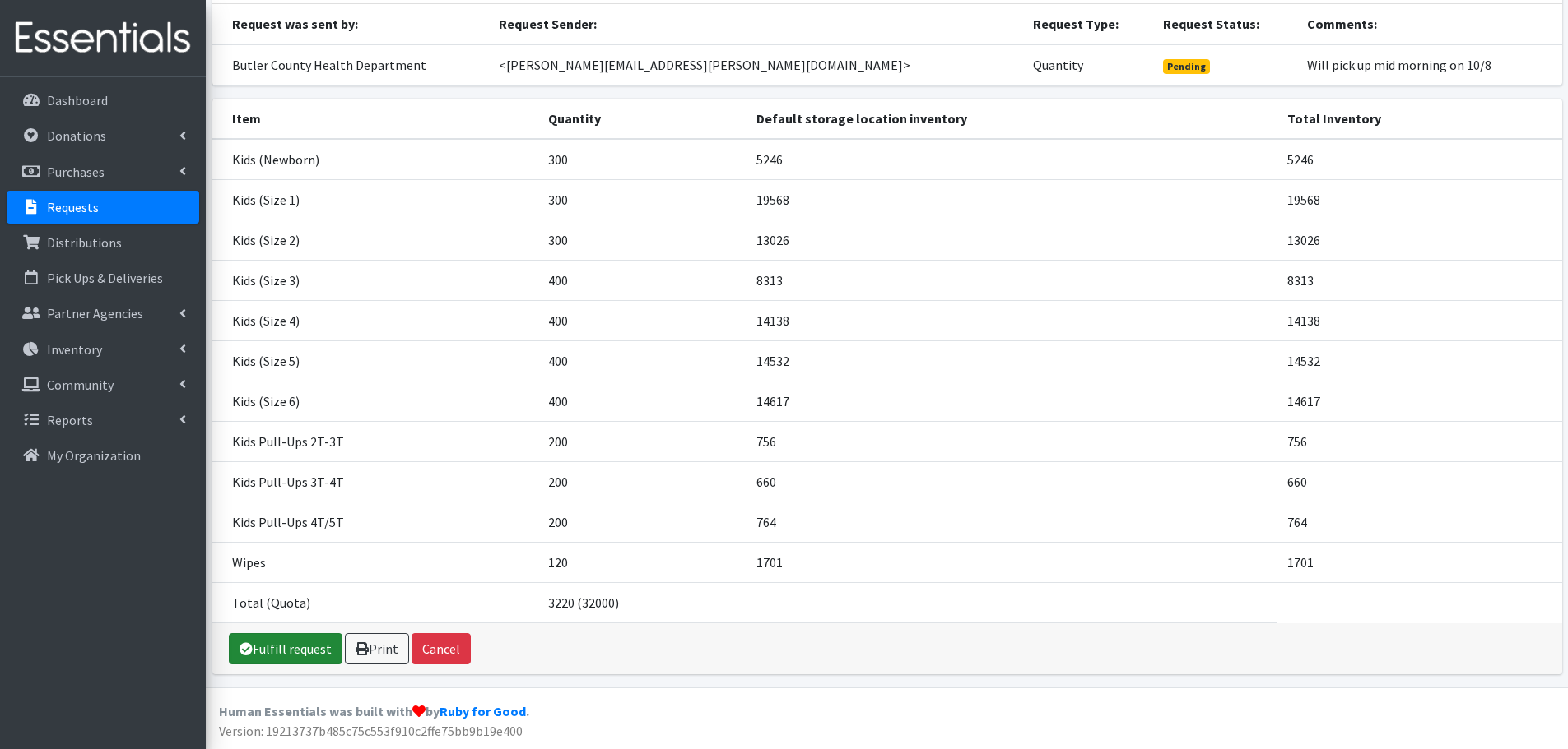
click at [299, 640] on link "Fulfill request" at bounding box center [286, 648] width 114 height 31
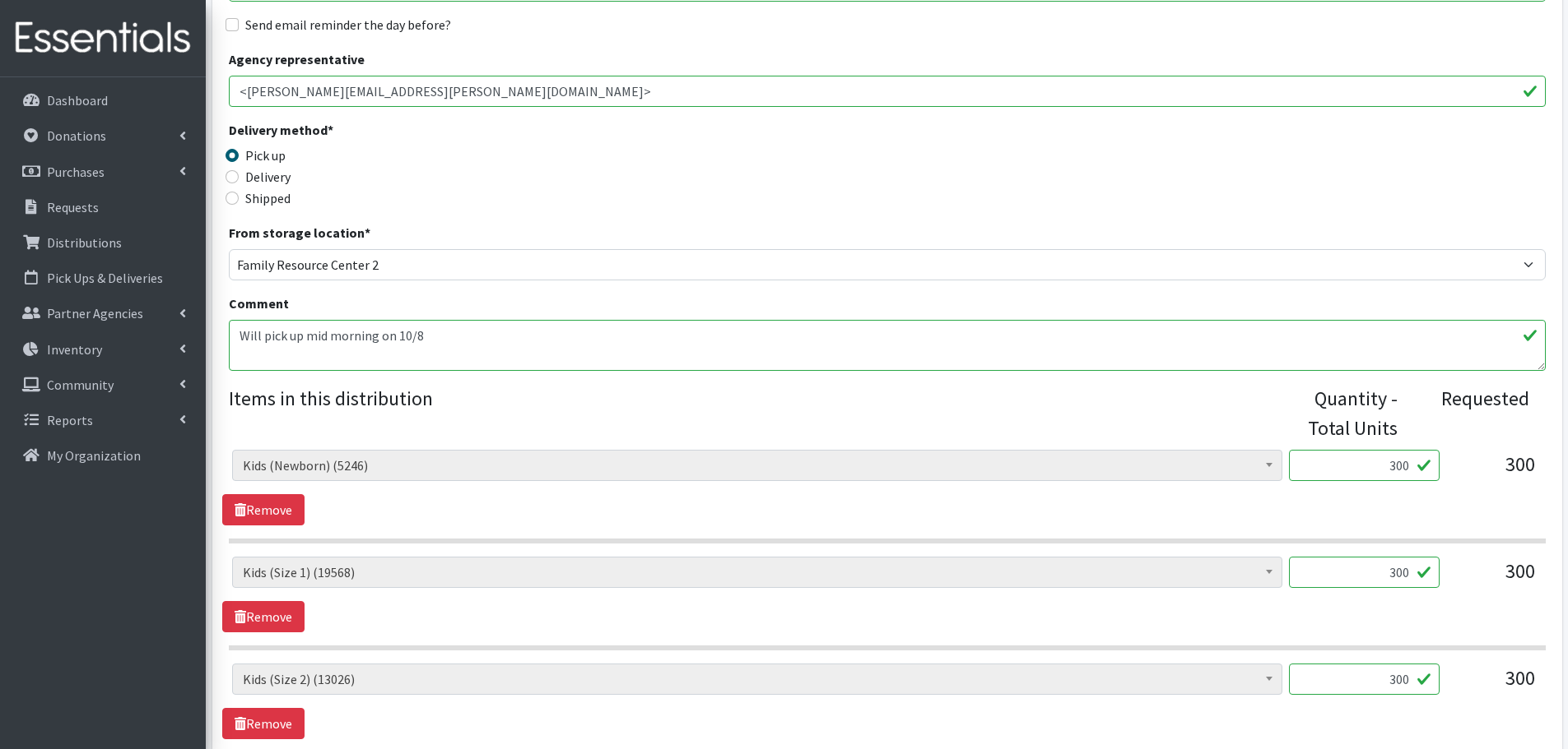
scroll to position [411, 0]
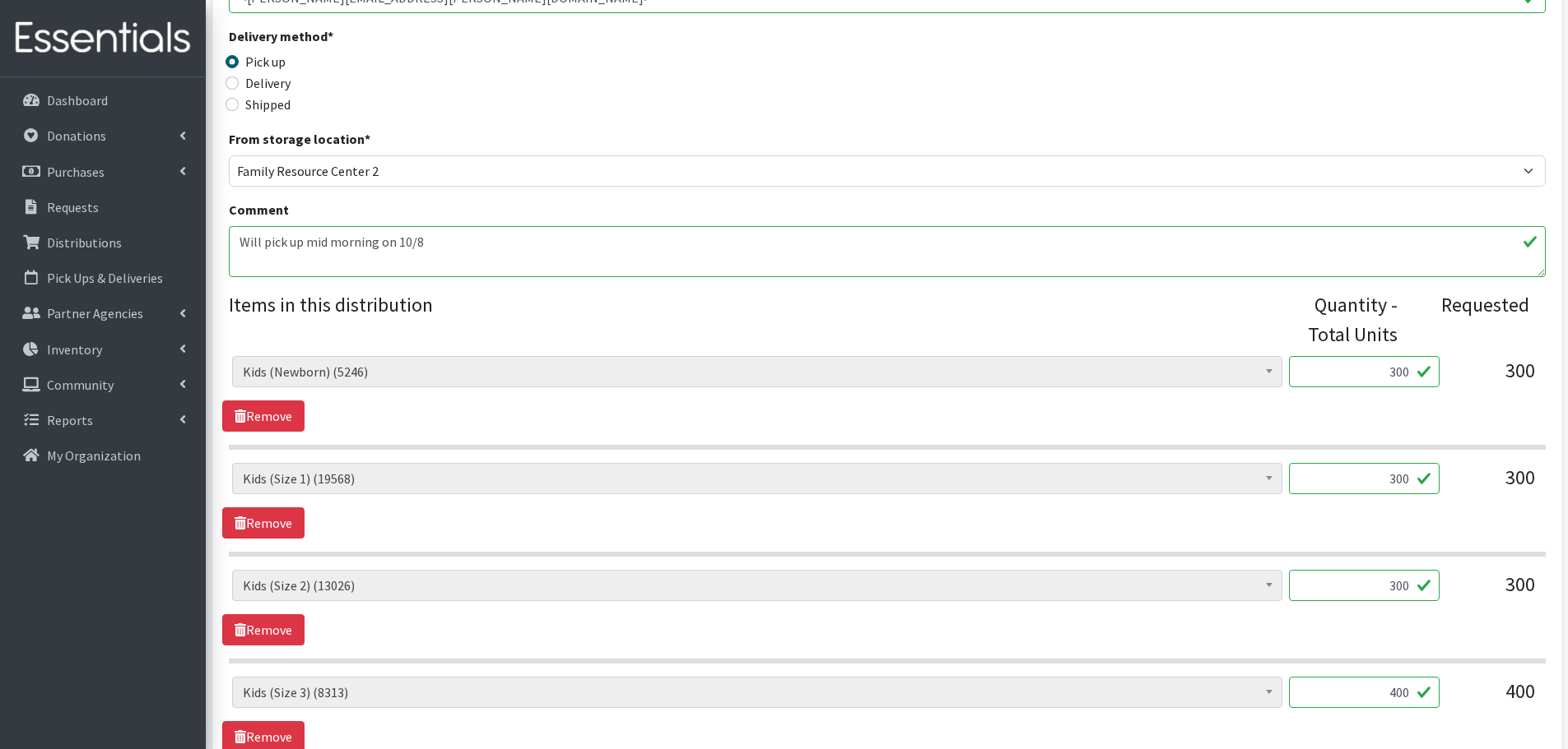
drag, startPoint x: 1374, startPoint y: 368, endPoint x: 1539, endPoint y: 361, distance: 165.1
click at [1539, 361] on div "Adult Briefs (x-small) (0) Adult Briefs Large (11757) Adult Briefs Medium (3425…" at bounding box center [886, 378] width 1310 height 45
type input "400"
type input "452"
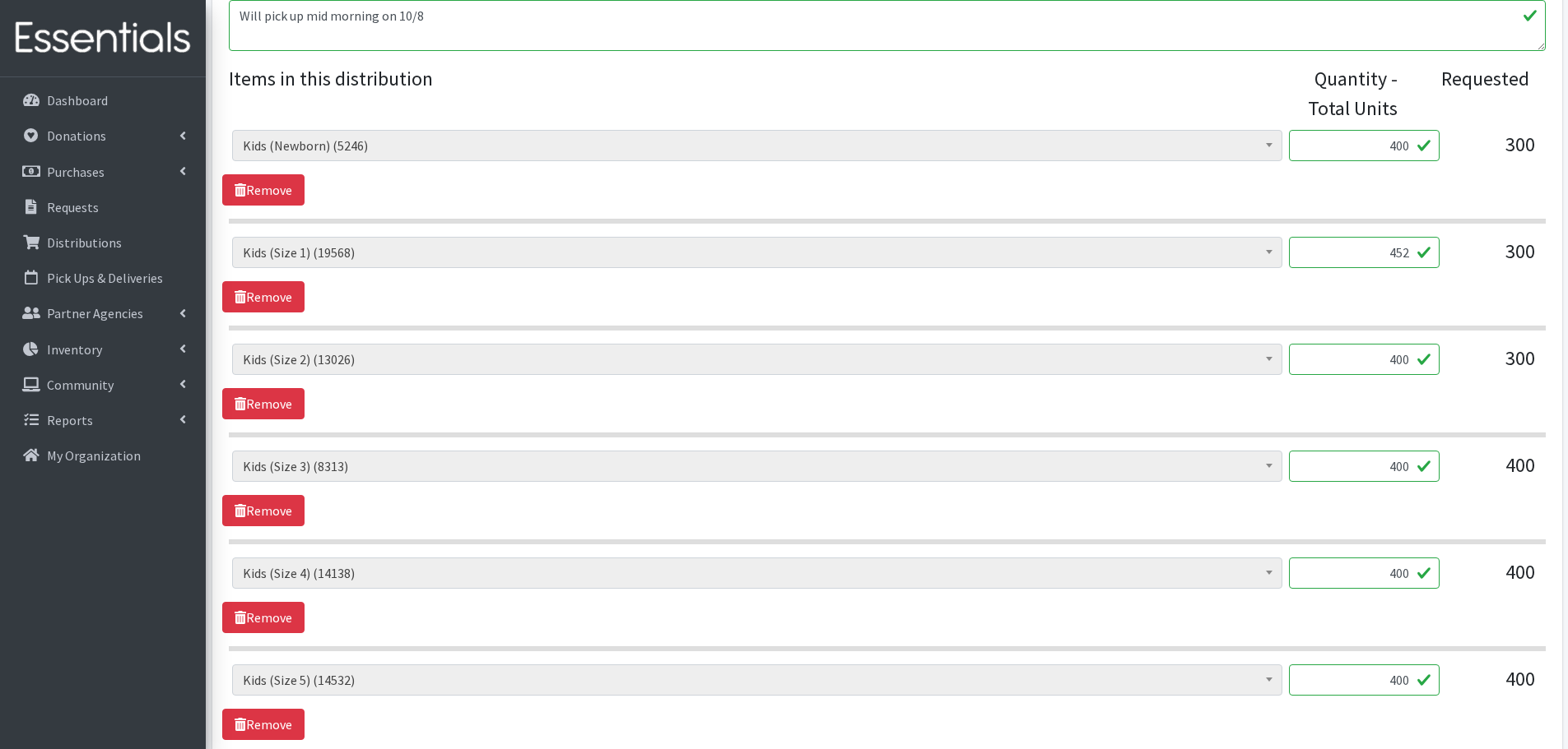
scroll to position [658, 0]
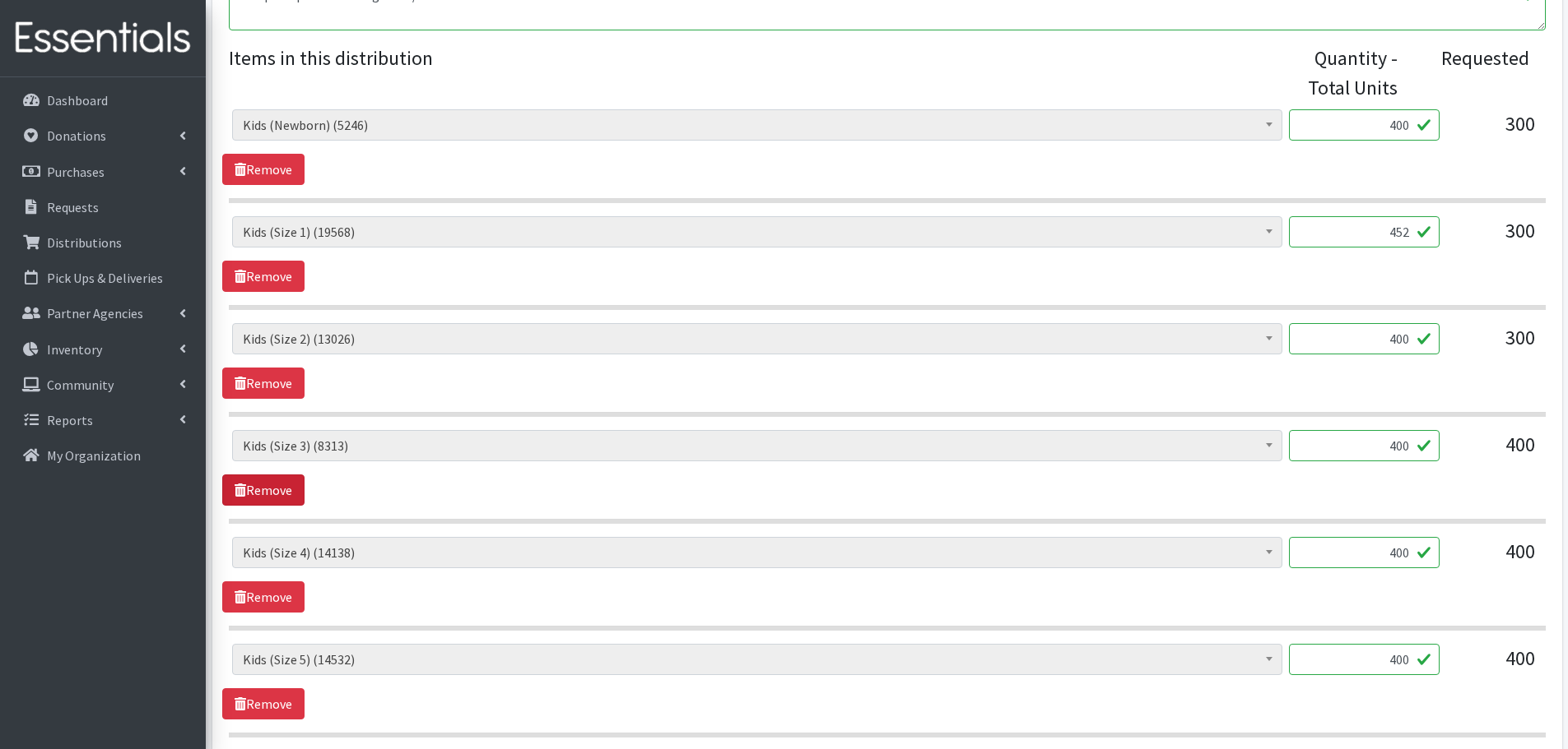
type input "400"
click at [244, 485] on icon at bounding box center [240, 491] width 11 height 13
click at [259, 494] on link "Remove" at bounding box center [263, 490] width 83 height 31
drag, startPoint x: 1386, startPoint y: 457, endPoint x: 1574, endPoint y: 472, distance: 188.6
click at [1567, 472] on html "User Guide 1 1 Pick-ups remaining this week View Calendar 1 1 Requests 0 Partne…" at bounding box center [784, 361] width 1568 height 2037
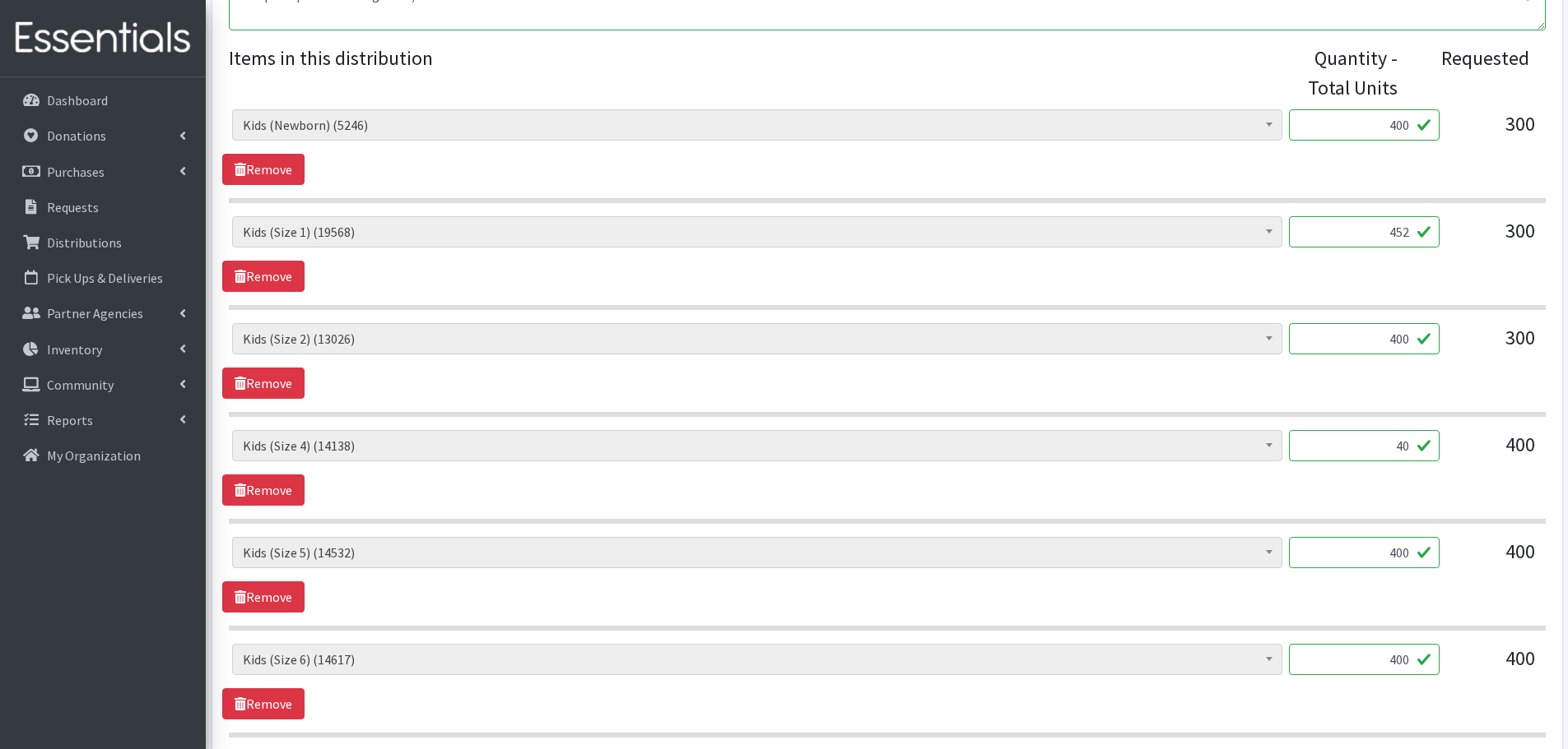
type input "400"
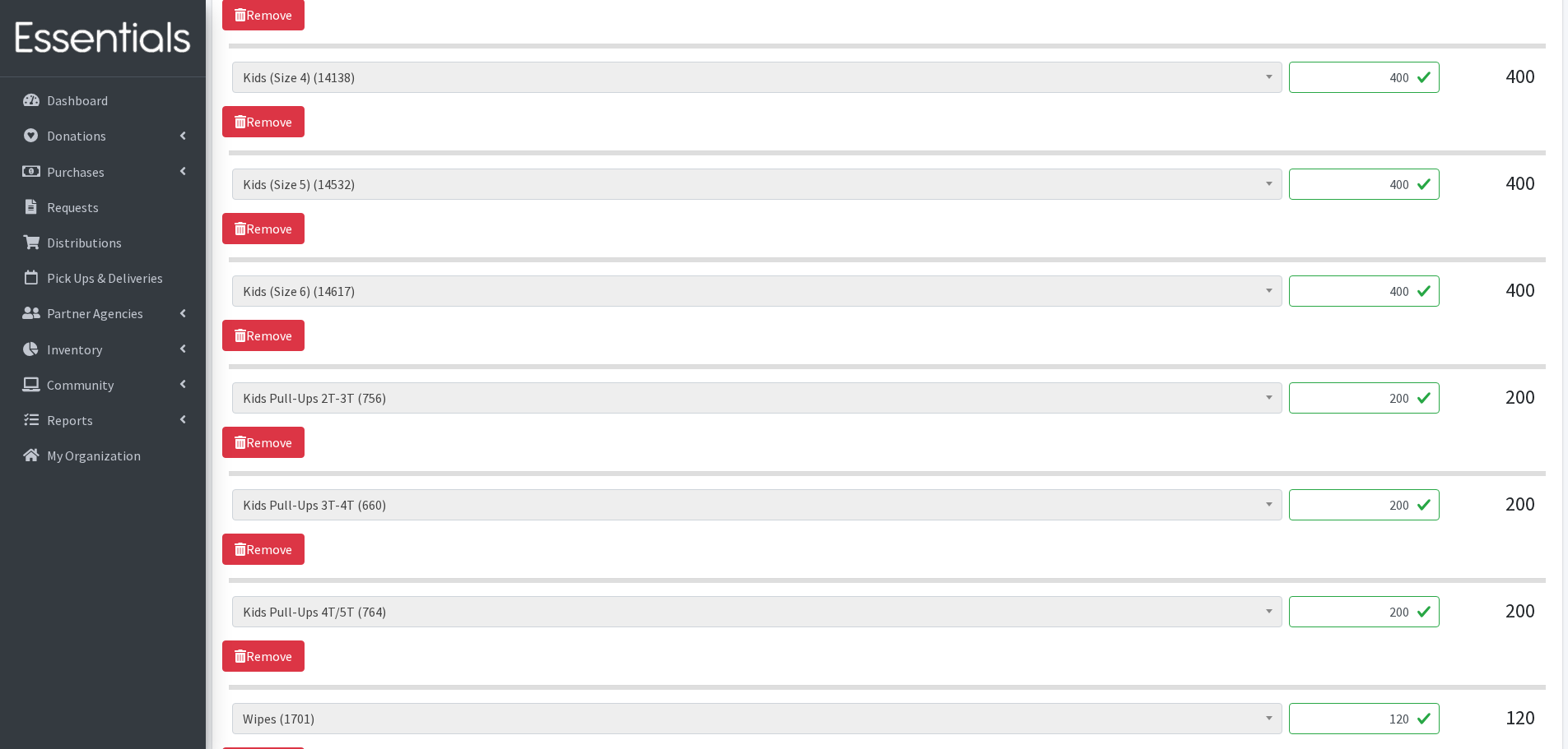
scroll to position [1050, 0]
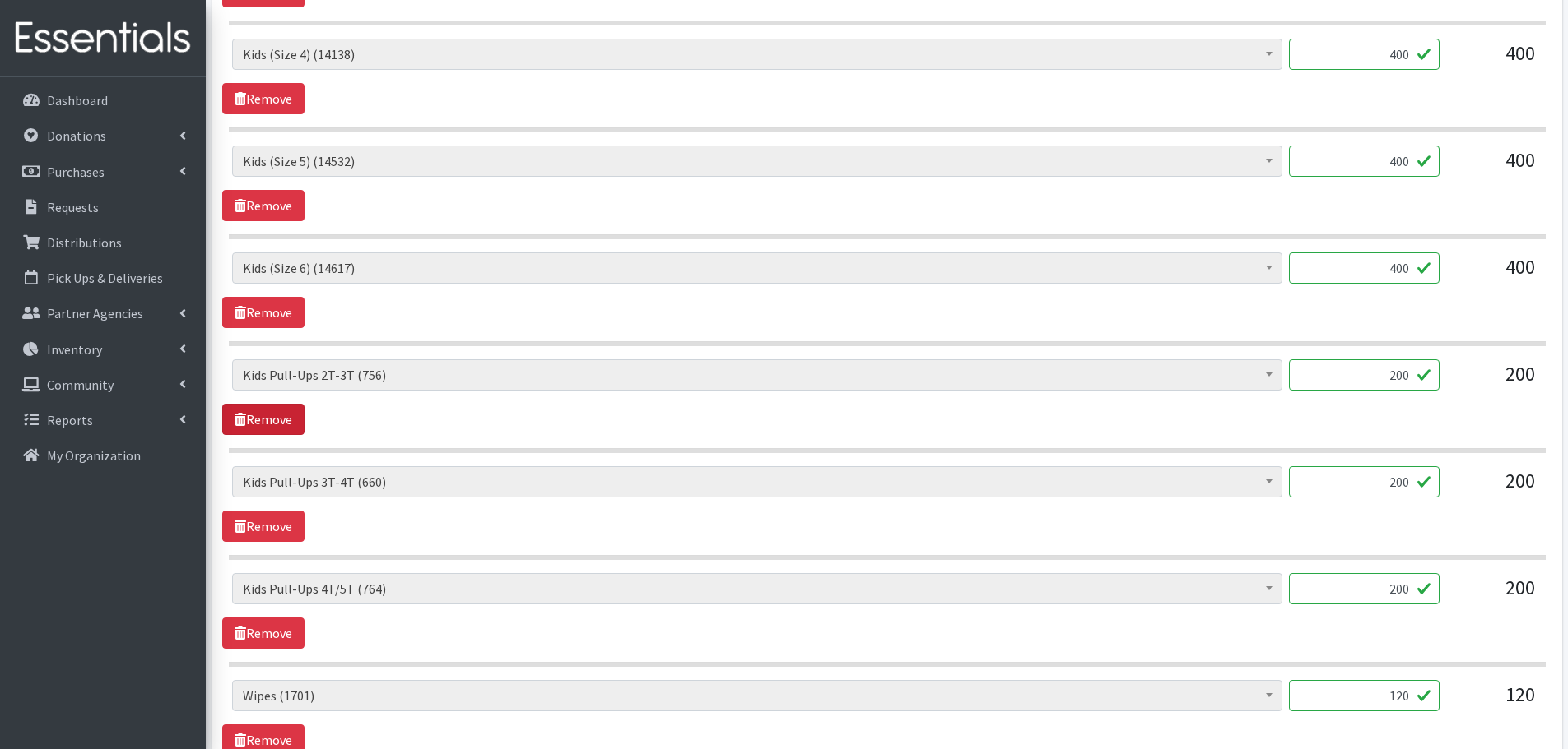
click at [255, 427] on link "Remove" at bounding box center [263, 420] width 83 height 31
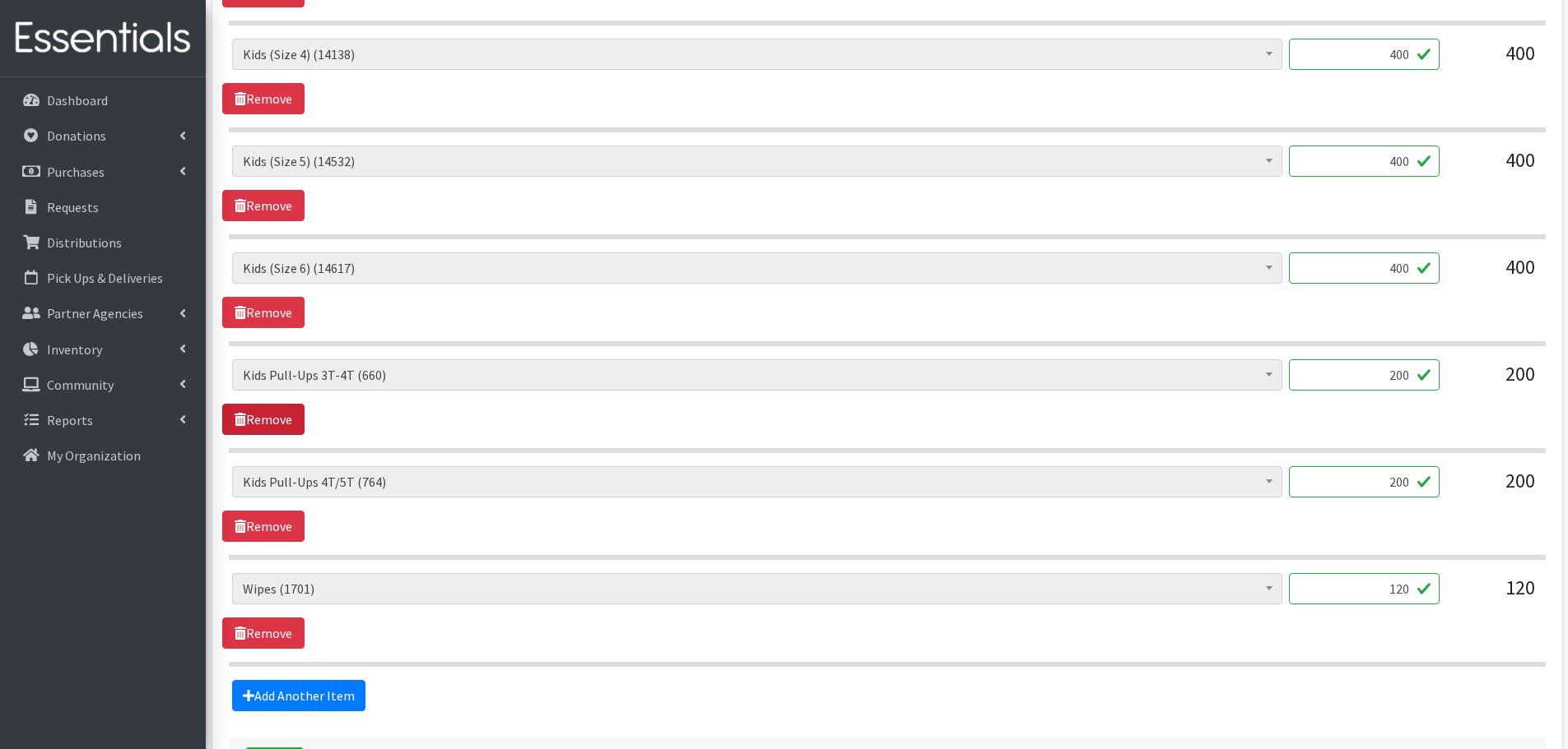
click at [255, 427] on link "Remove" at bounding box center [263, 420] width 83 height 31
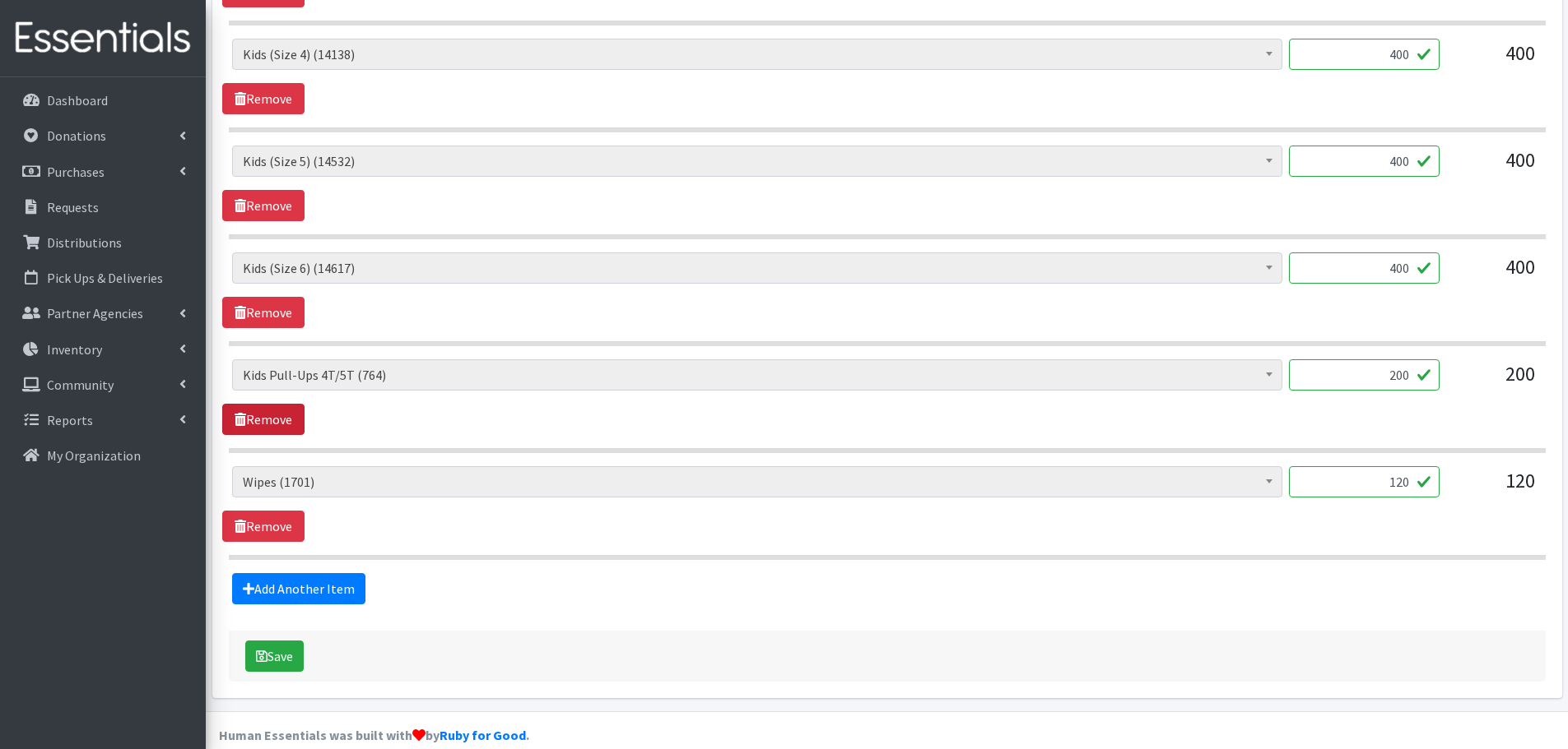
click at [262, 428] on link "Remove" at bounding box center [263, 420] width 83 height 31
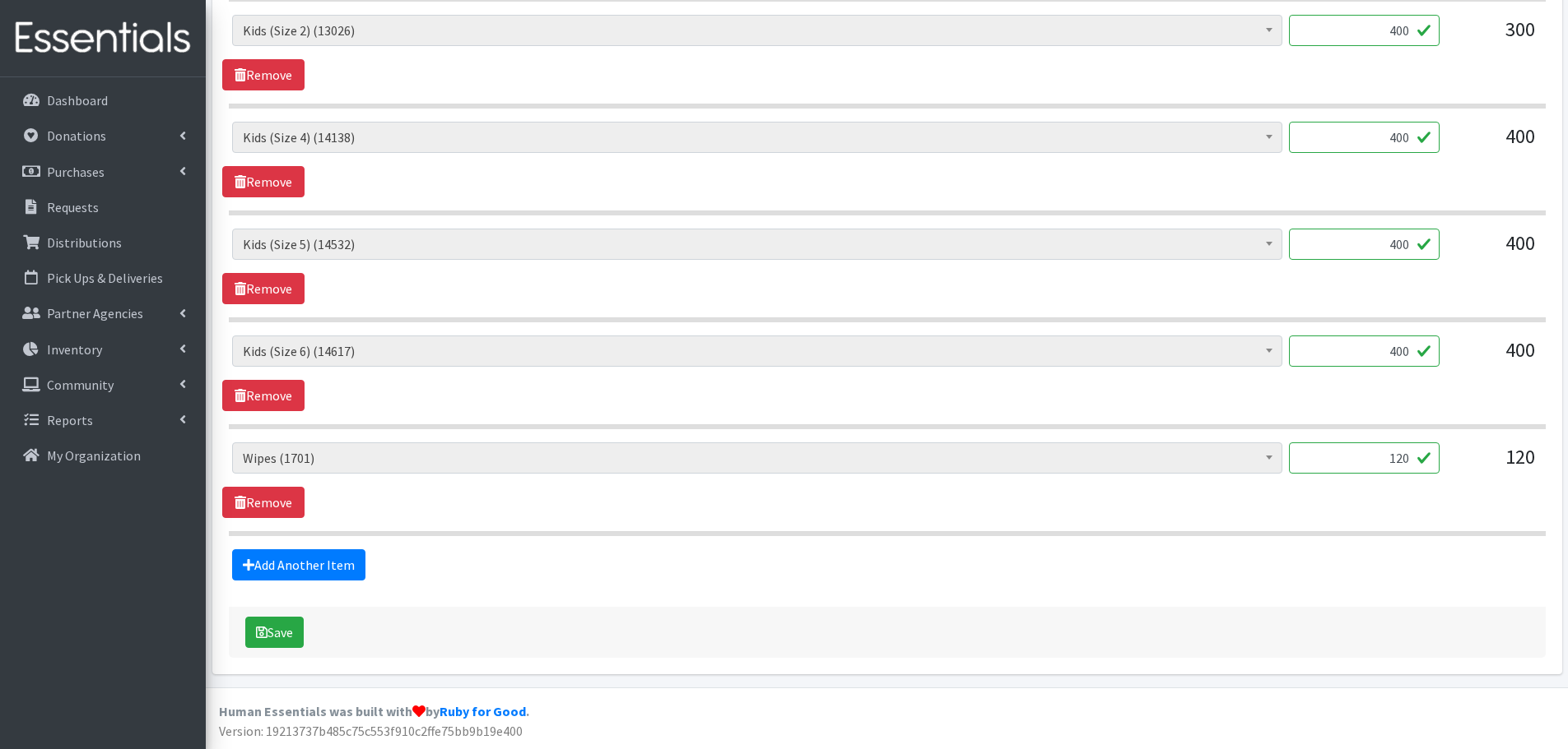
scroll to position [966, 0]
drag, startPoint x: 1360, startPoint y: 447, endPoint x: 1559, endPoint y: 477, distance: 201.2
type input "126"
click at [293, 615] on div "Save" at bounding box center [887, 633] width 1317 height 51
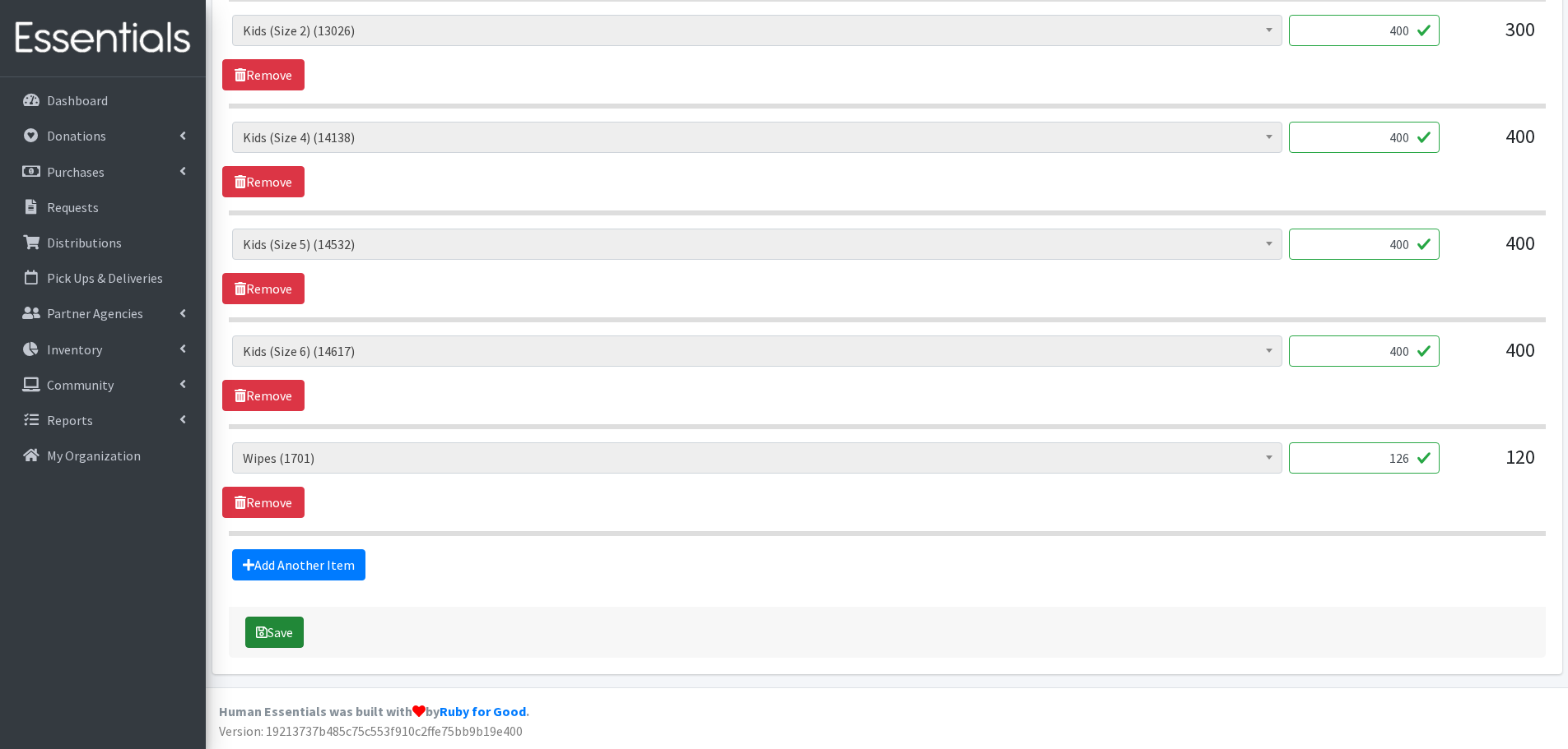
click at [293, 622] on button "Save" at bounding box center [274, 632] width 59 height 31
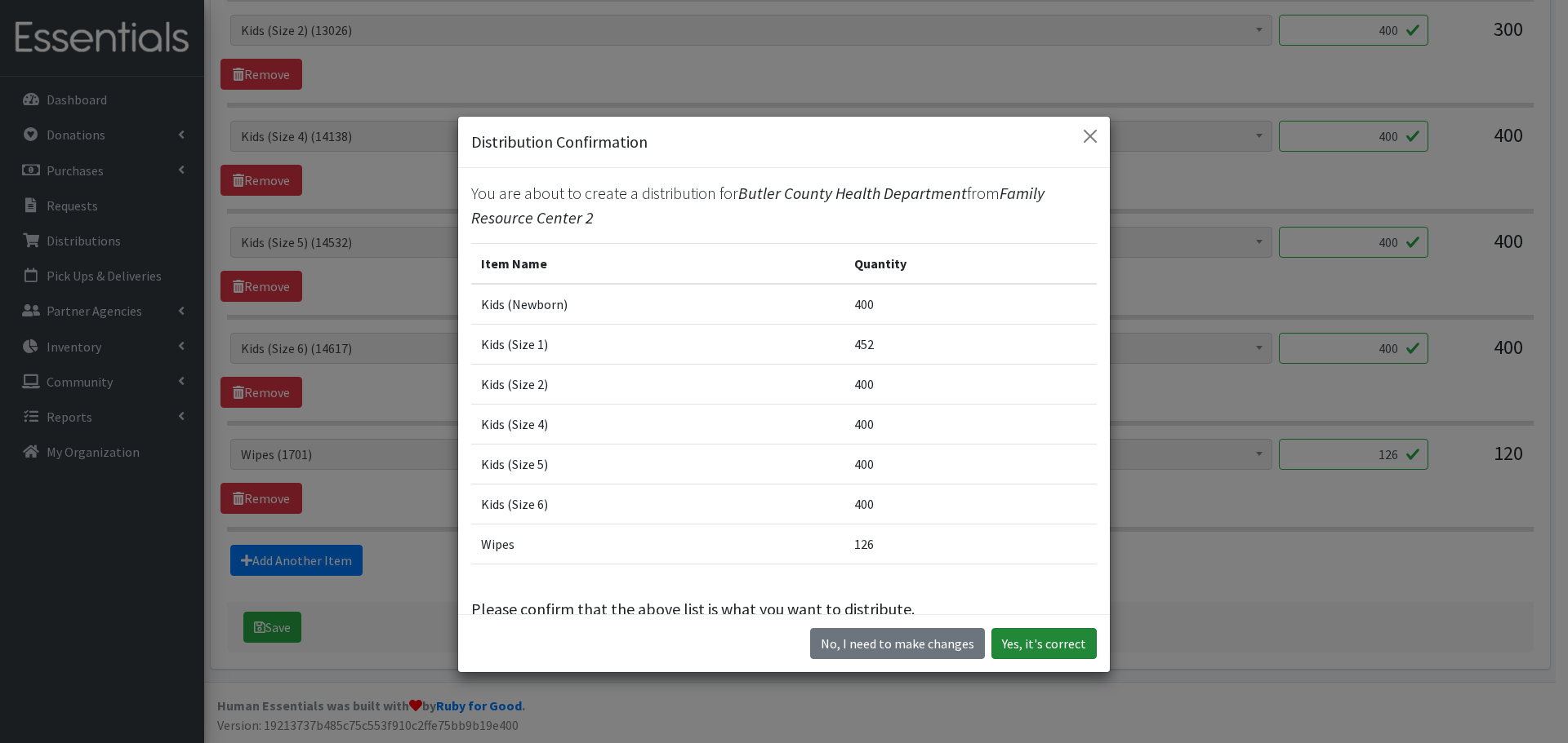
click at [1027, 657] on button "Yes, it's correct" at bounding box center [1044, 643] width 106 height 31
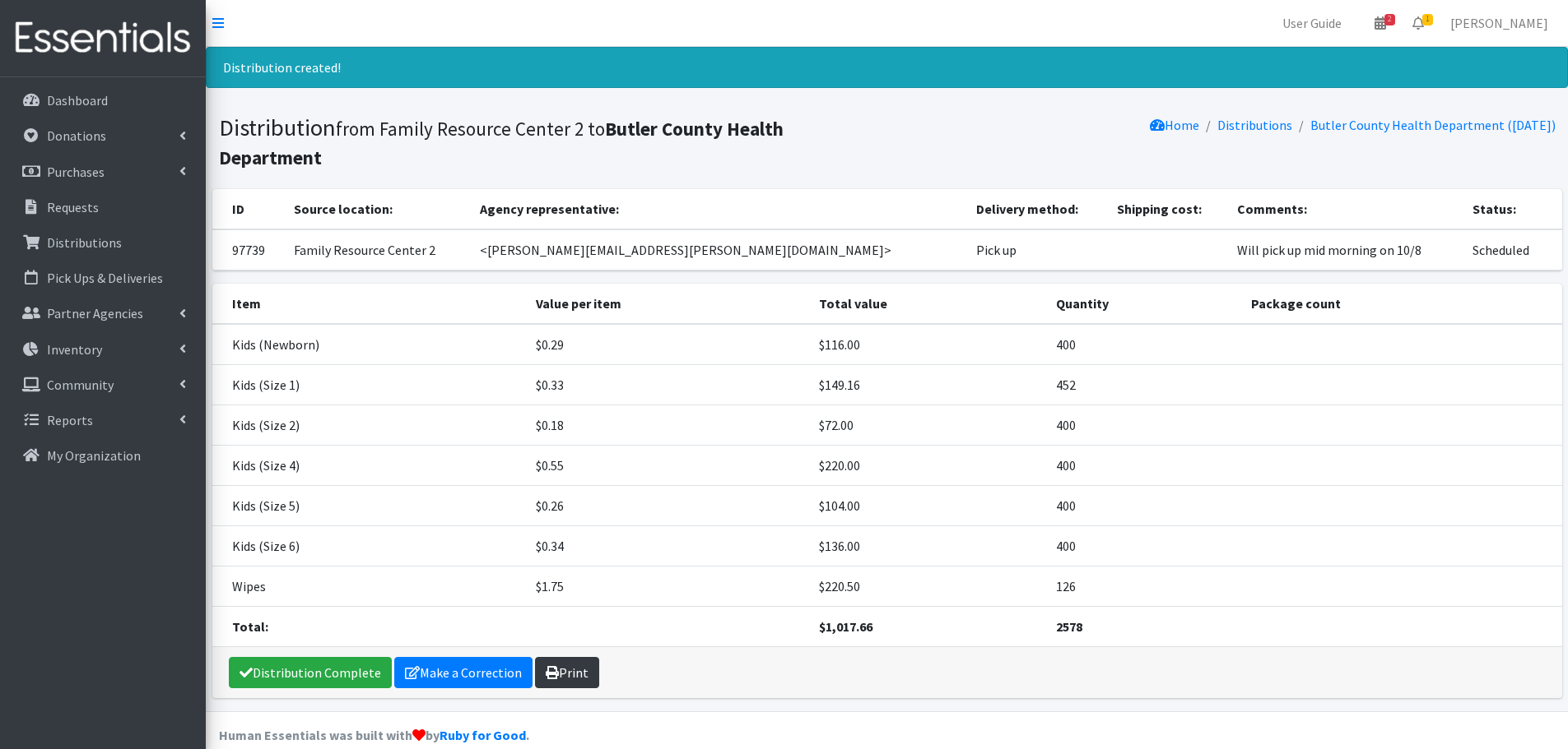
click at [547, 678] on icon at bounding box center [553, 673] width 13 height 13
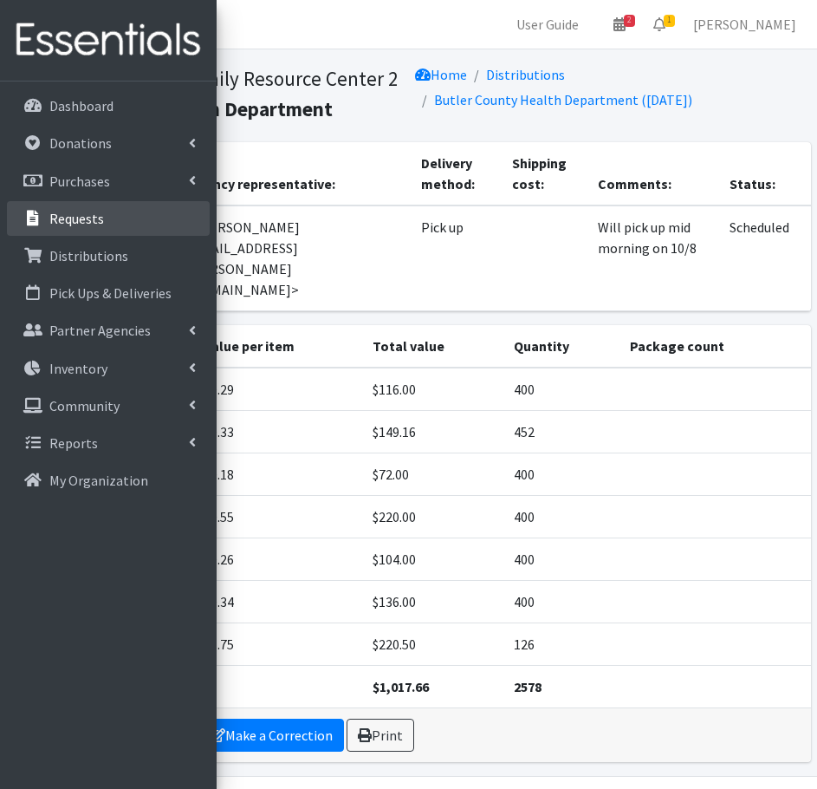
click at [87, 216] on p "Requests" at bounding box center [76, 218] width 55 height 17
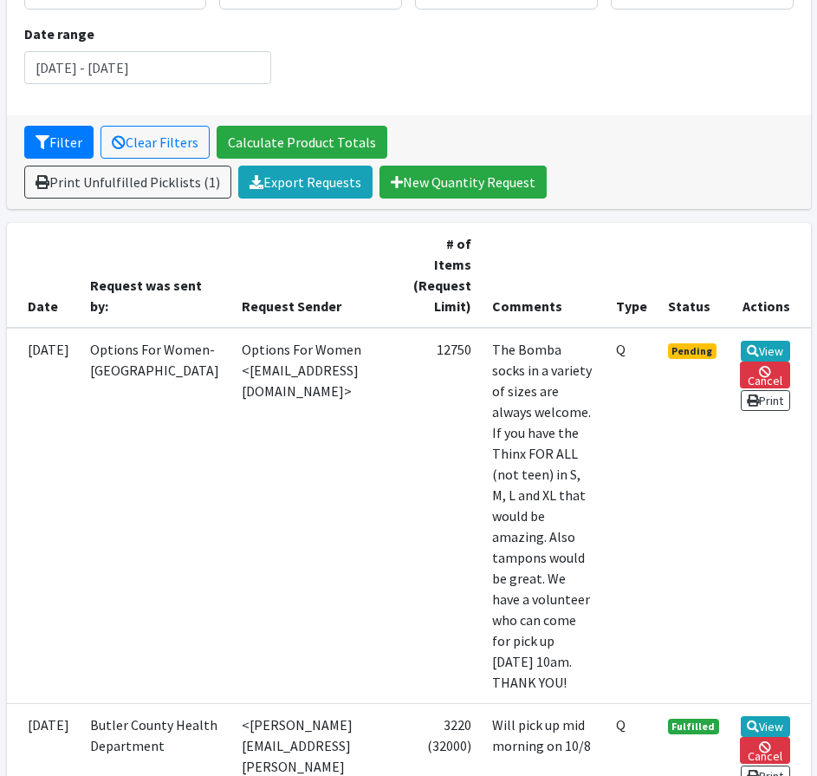
scroll to position [260, 0]
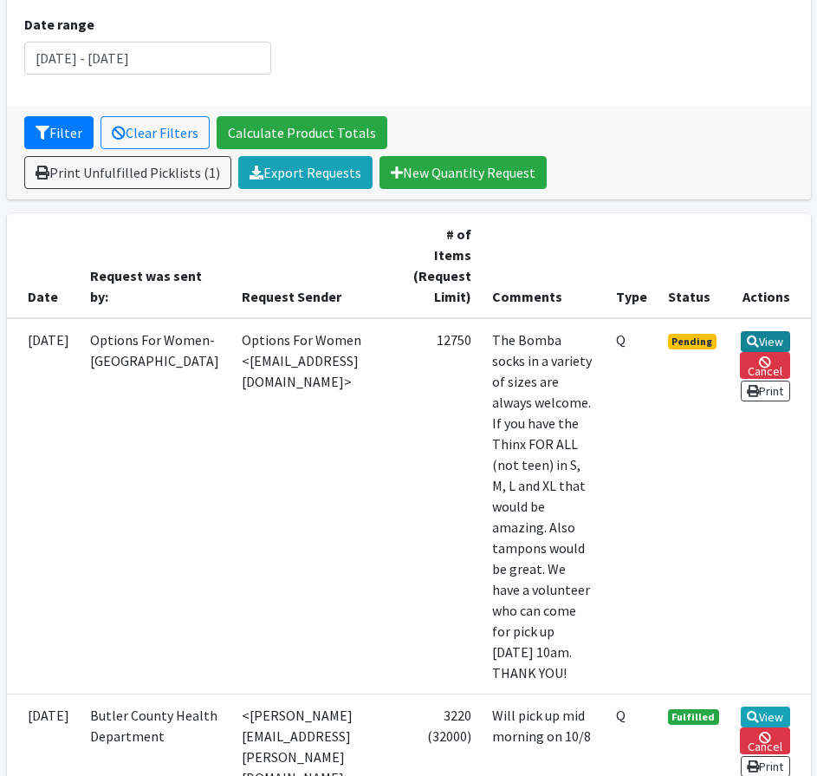
click at [764, 346] on link "View" at bounding box center [765, 341] width 49 height 21
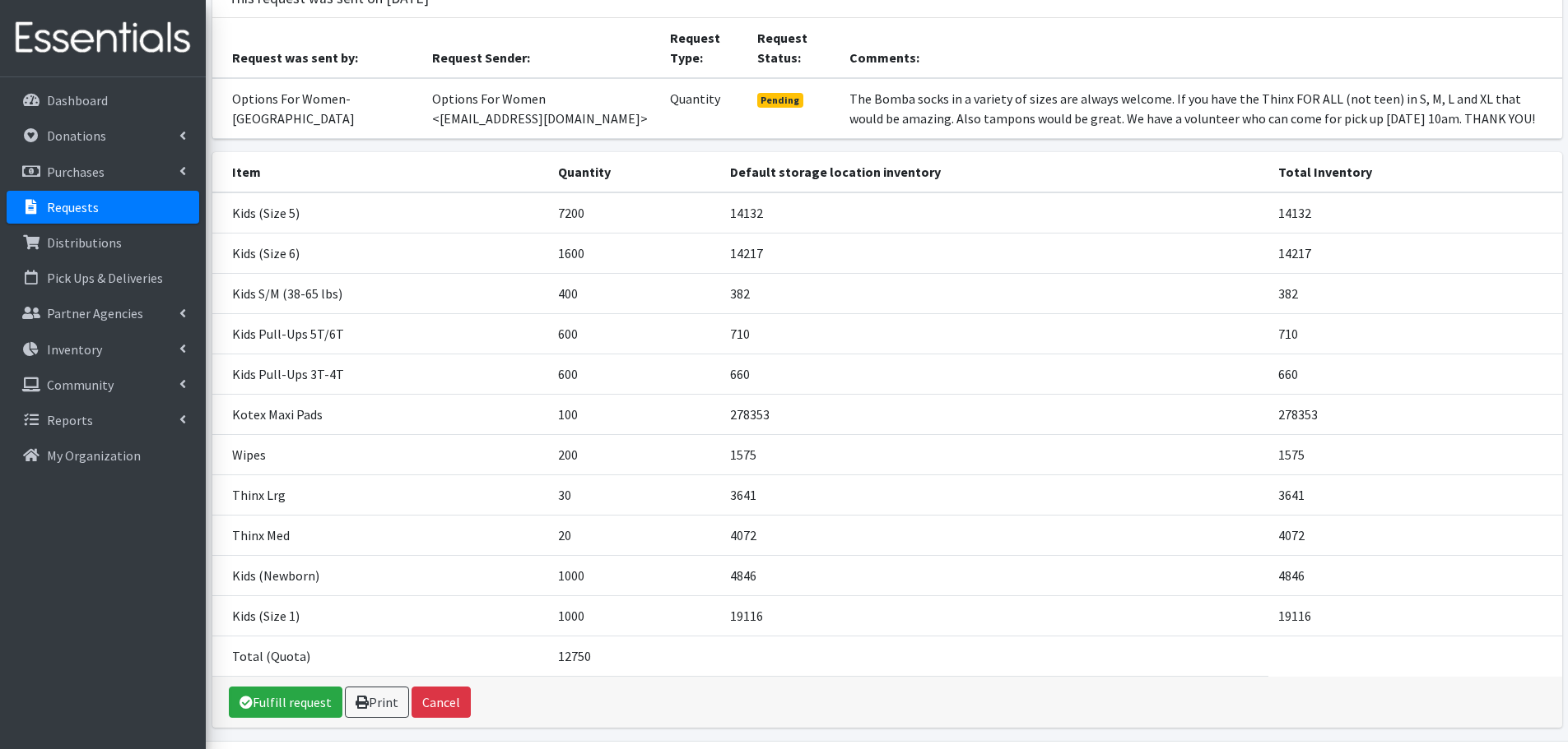
scroll to position [98, 0]
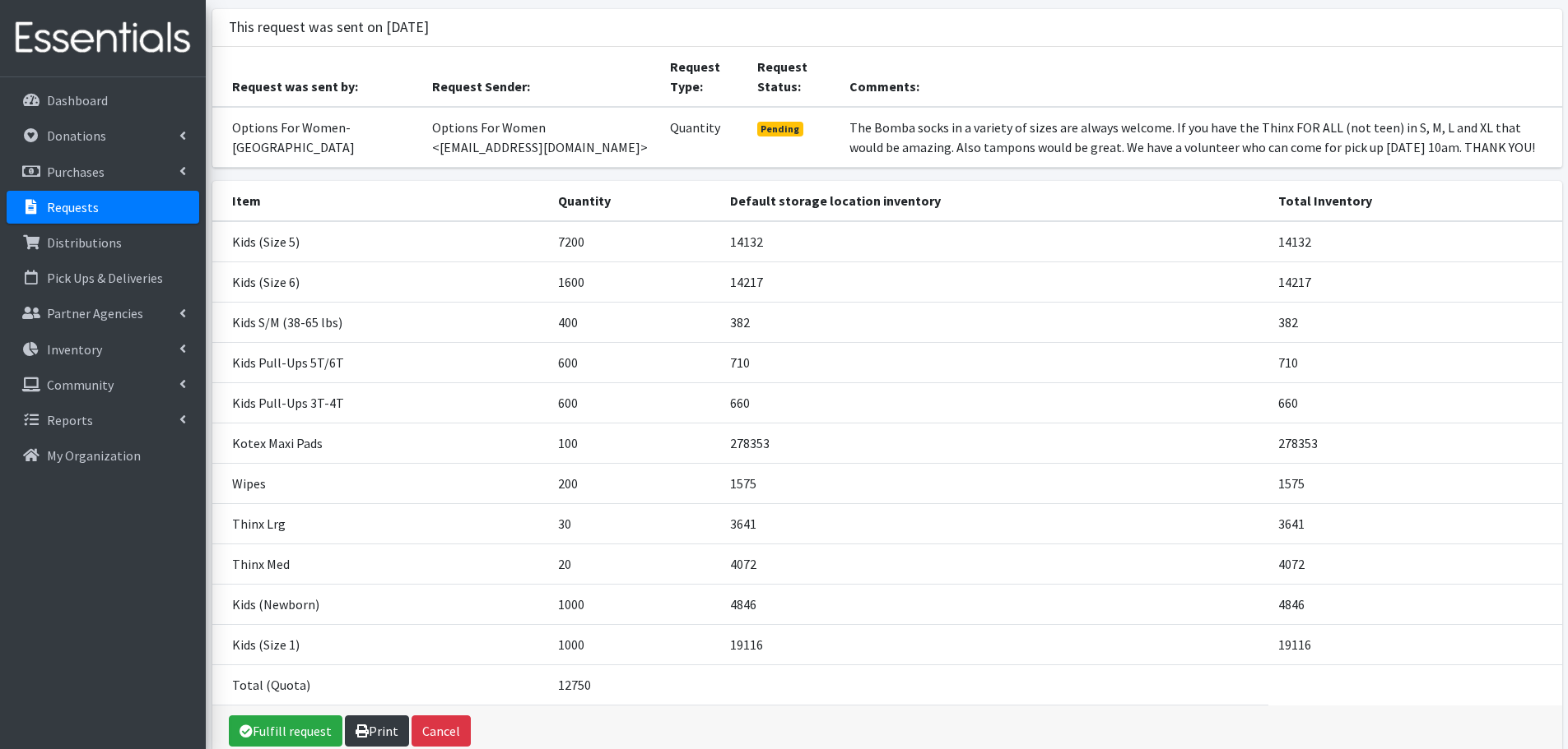
click at [389, 732] on link "Print" at bounding box center [377, 731] width 65 height 31
